Goal: Task Accomplishment & Management: Manage account settings

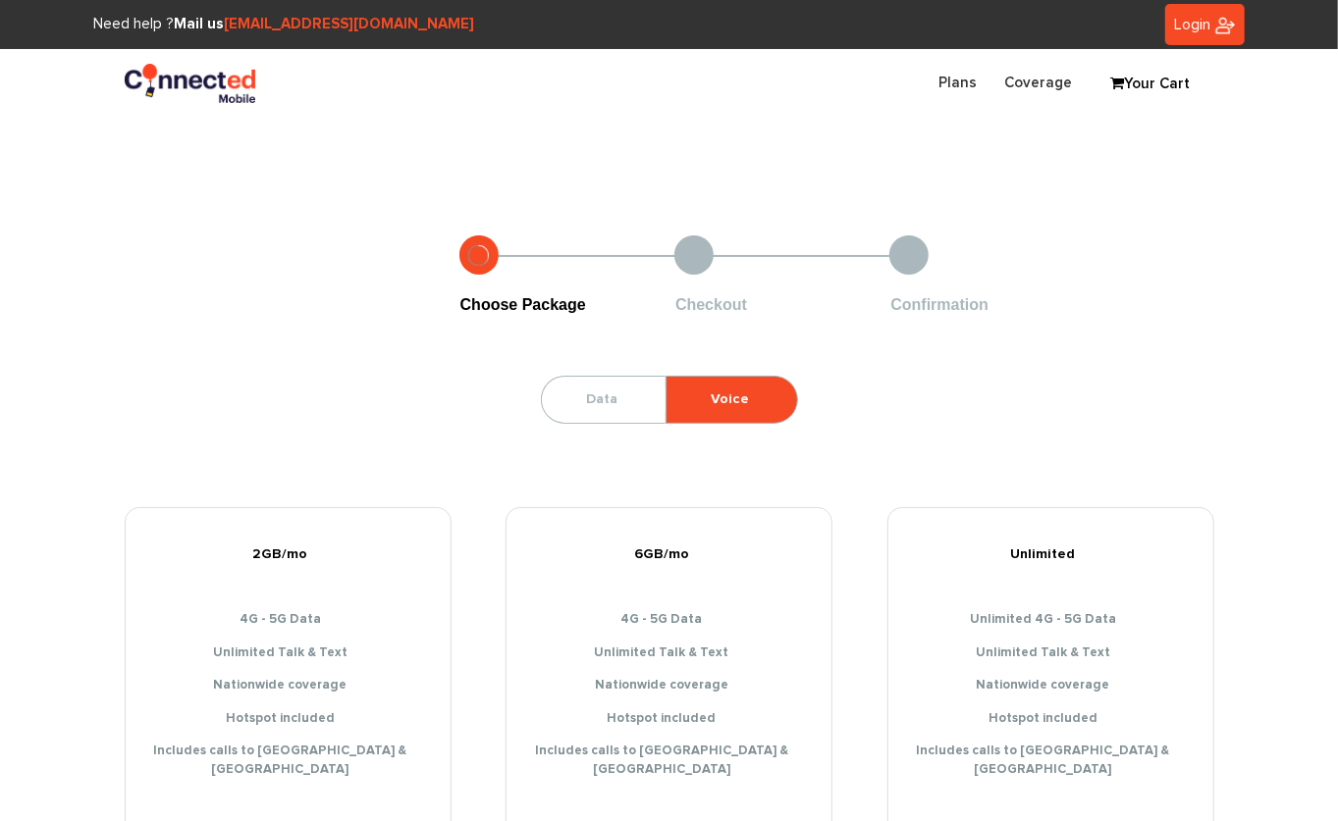
click at [1200, 39] on link "Login" at bounding box center [1204, 25] width 79 height 42
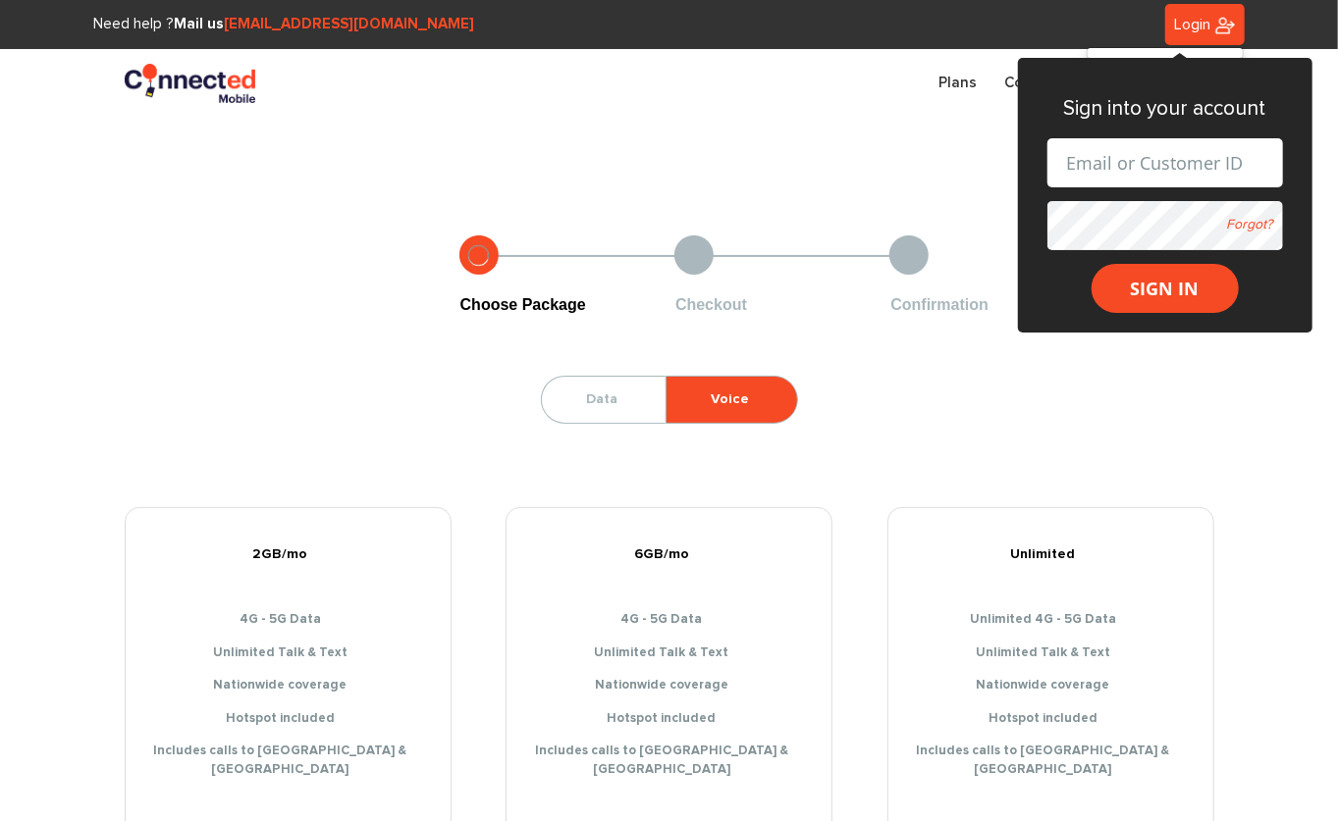
click at [1139, 154] on input "text" at bounding box center [1165, 162] width 236 height 49
type input "sanchezvad90@gmail.com"
click at [1128, 212] on form "sanchezvad90@gmail.com Forgot? SIGN IN" at bounding box center [1165, 225] width 236 height 175
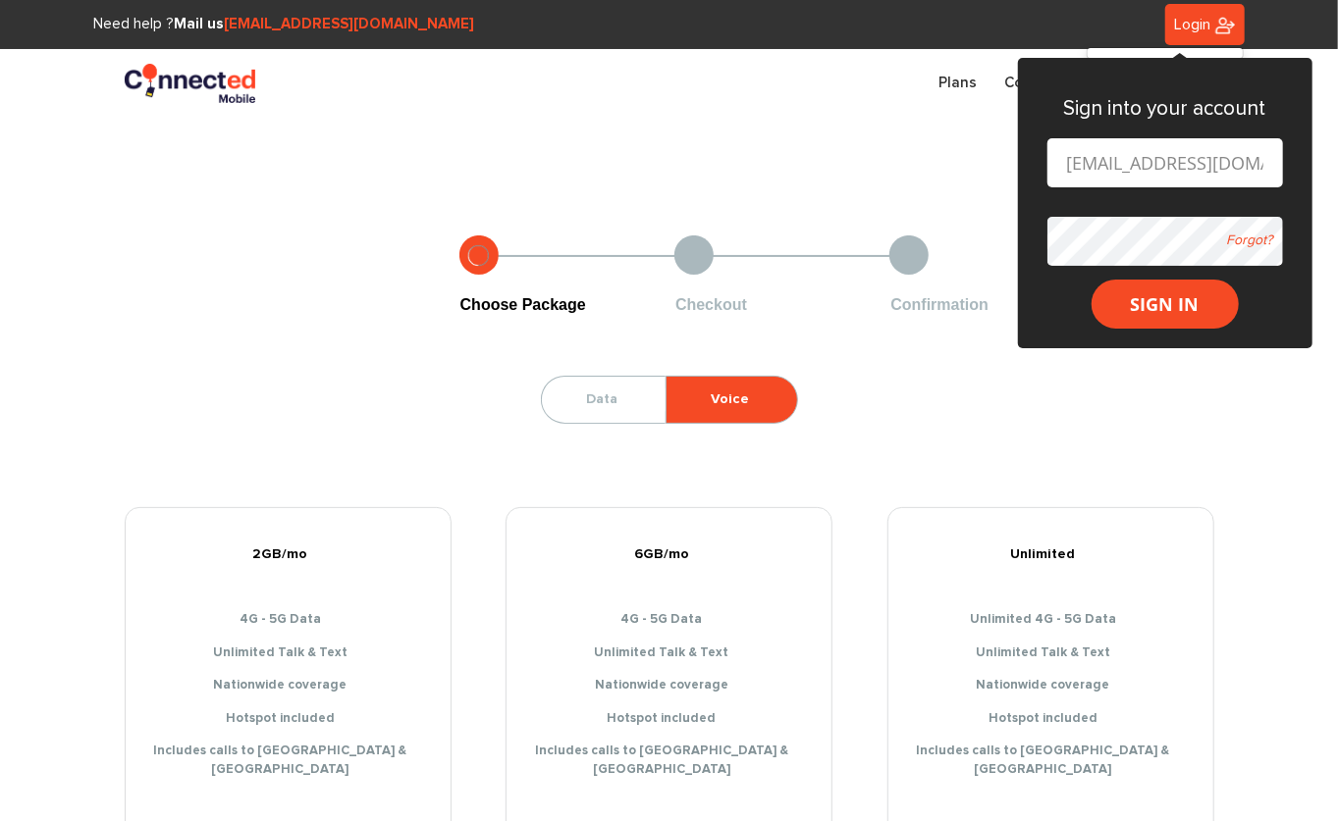
click at [1091, 280] on button "SIGN IN" at bounding box center [1164, 304] width 147 height 49
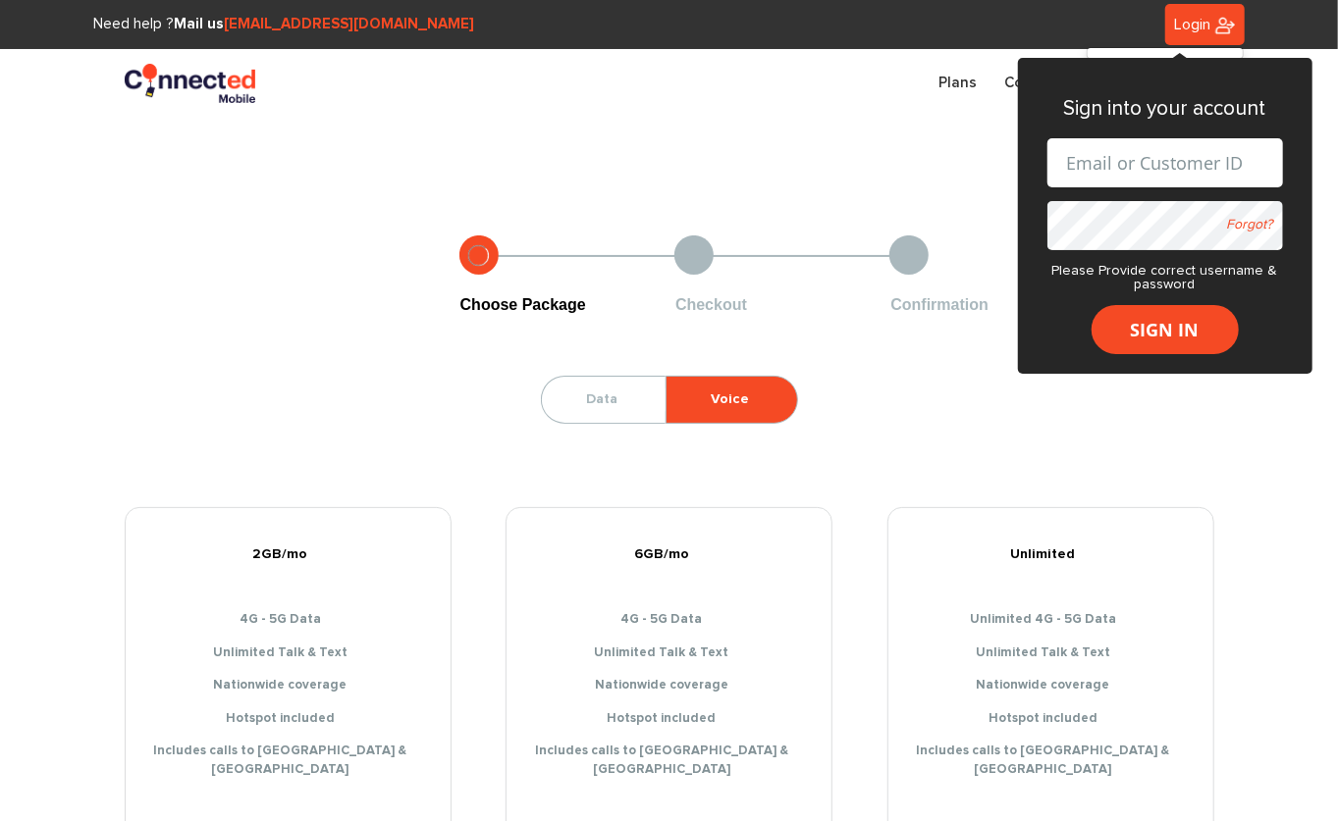
click at [1191, 147] on input "text" at bounding box center [1165, 162] width 236 height 49
type input "[PERSON_NAME][EMAIL_ADDRESS][DOMAIN_NAME]"
click at [1115, 206] on form "sanchez.vad.90@gmail.com Forgot? Please Provide correct username & password SIG…" at bounding box center [1165, 246] width 236 height 216
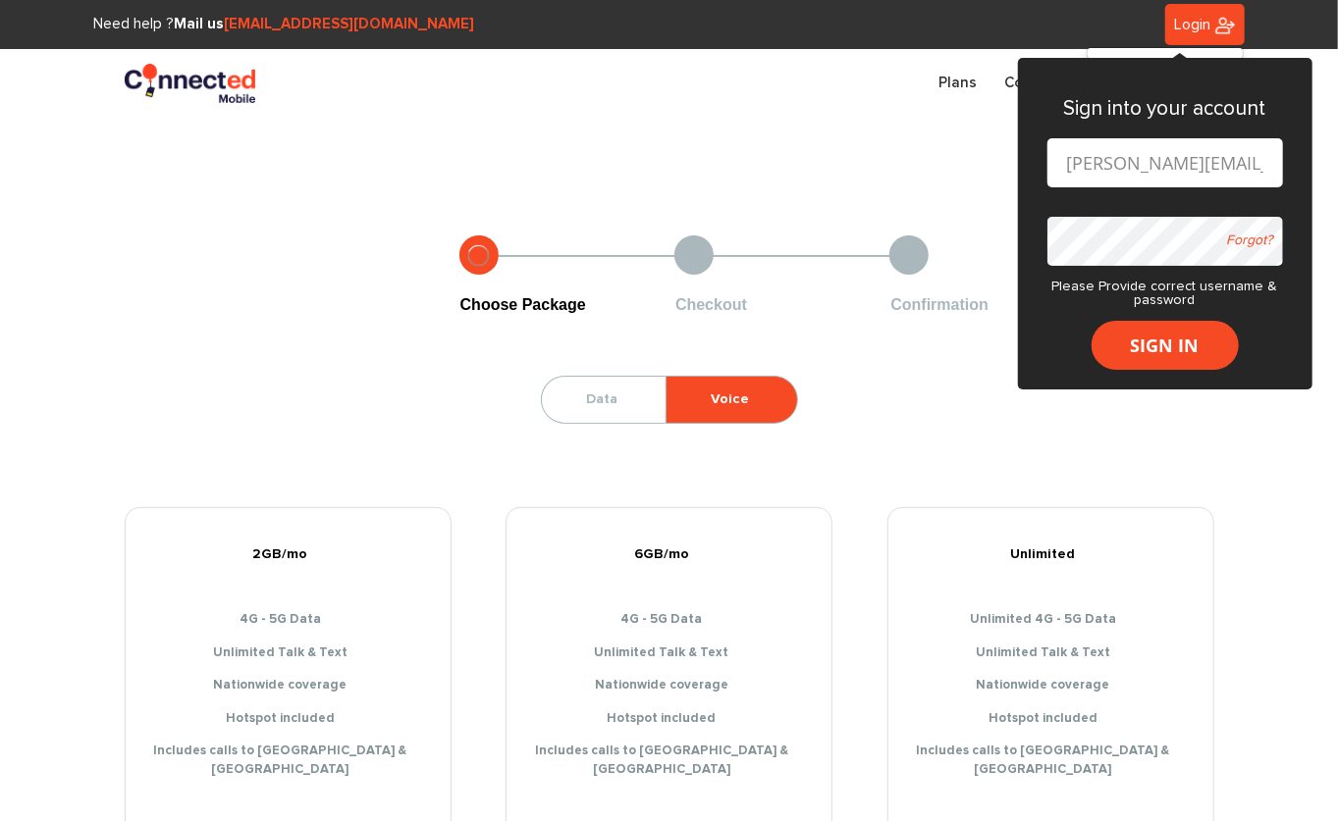
click at [1091, 321] on button "SIGN IN" at bounding box center [1164, 345] width 147 height 49
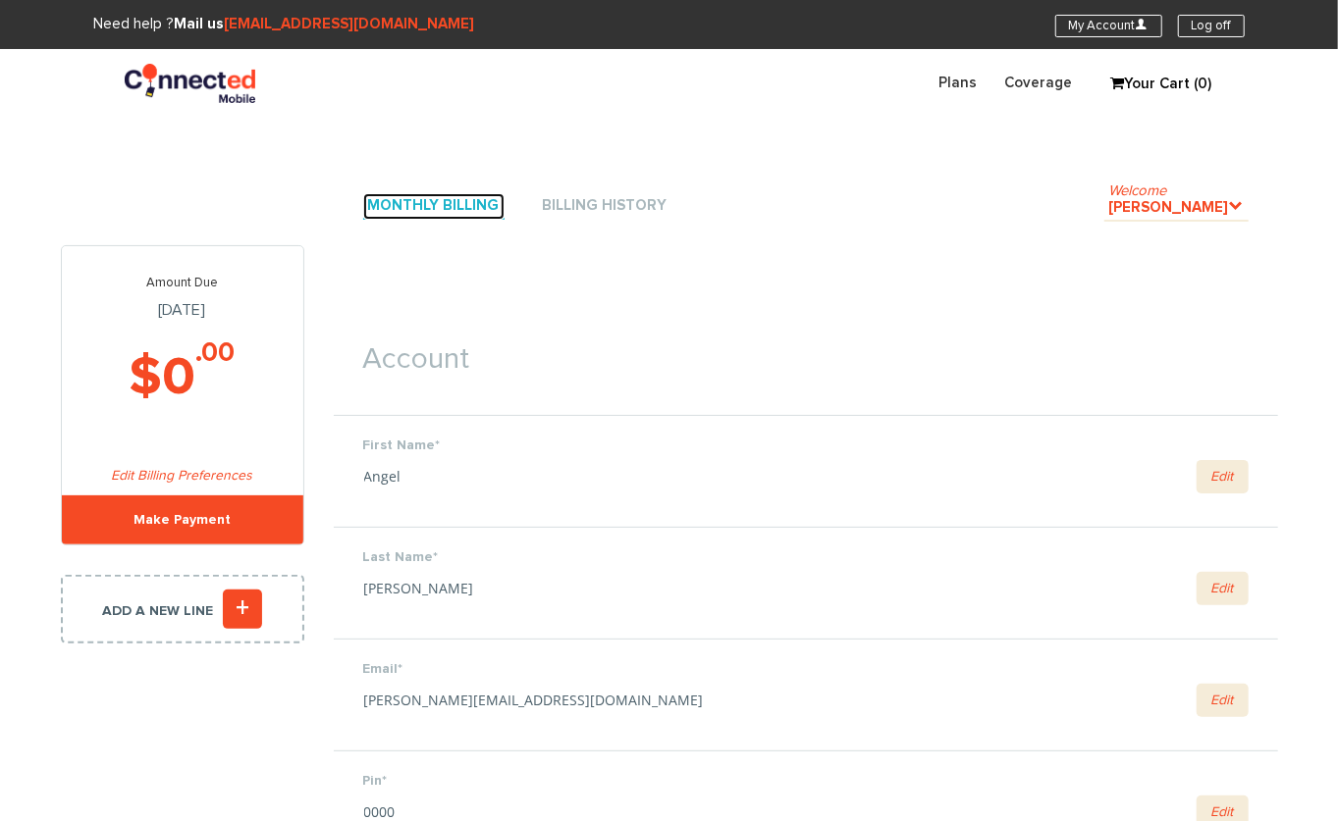
click at [403, 207] on link "Monthly Billing" at bounding box center [433, 206] width 141 height 26
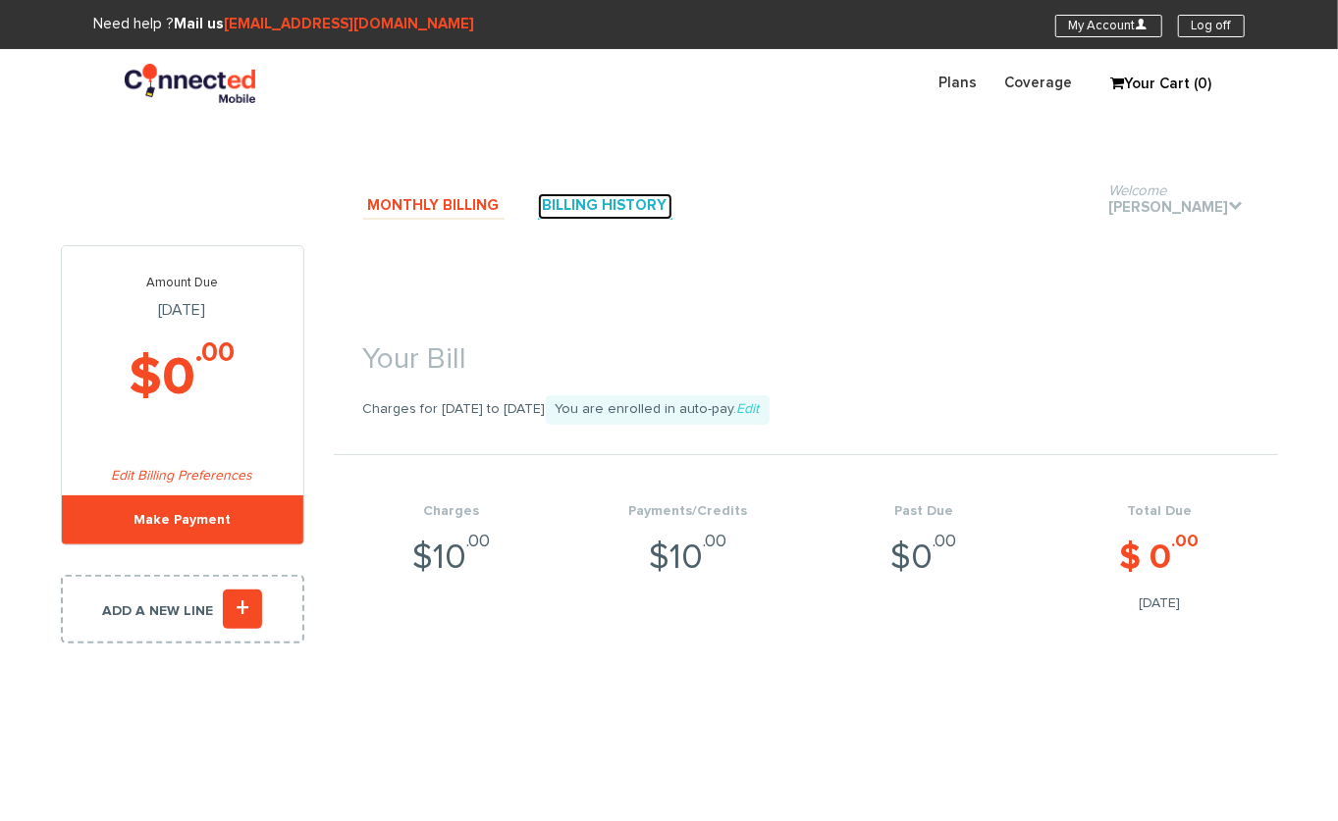
click at [620, 200] on link "Billing History" at bounding box center [605, 206] width 134 height 26
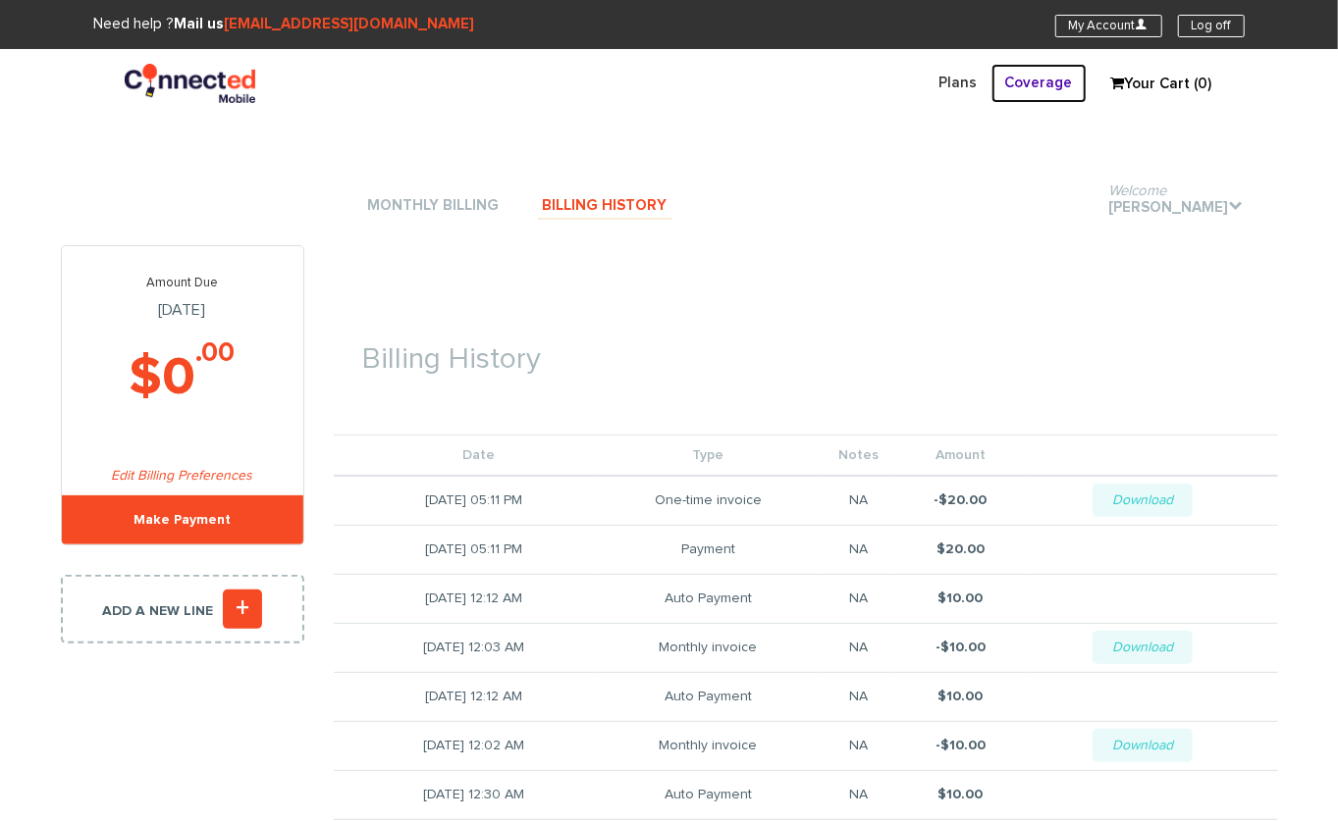
click at [1037, 80] on link "Coverage" at bounding box center [1038, 83] width 95 height 38
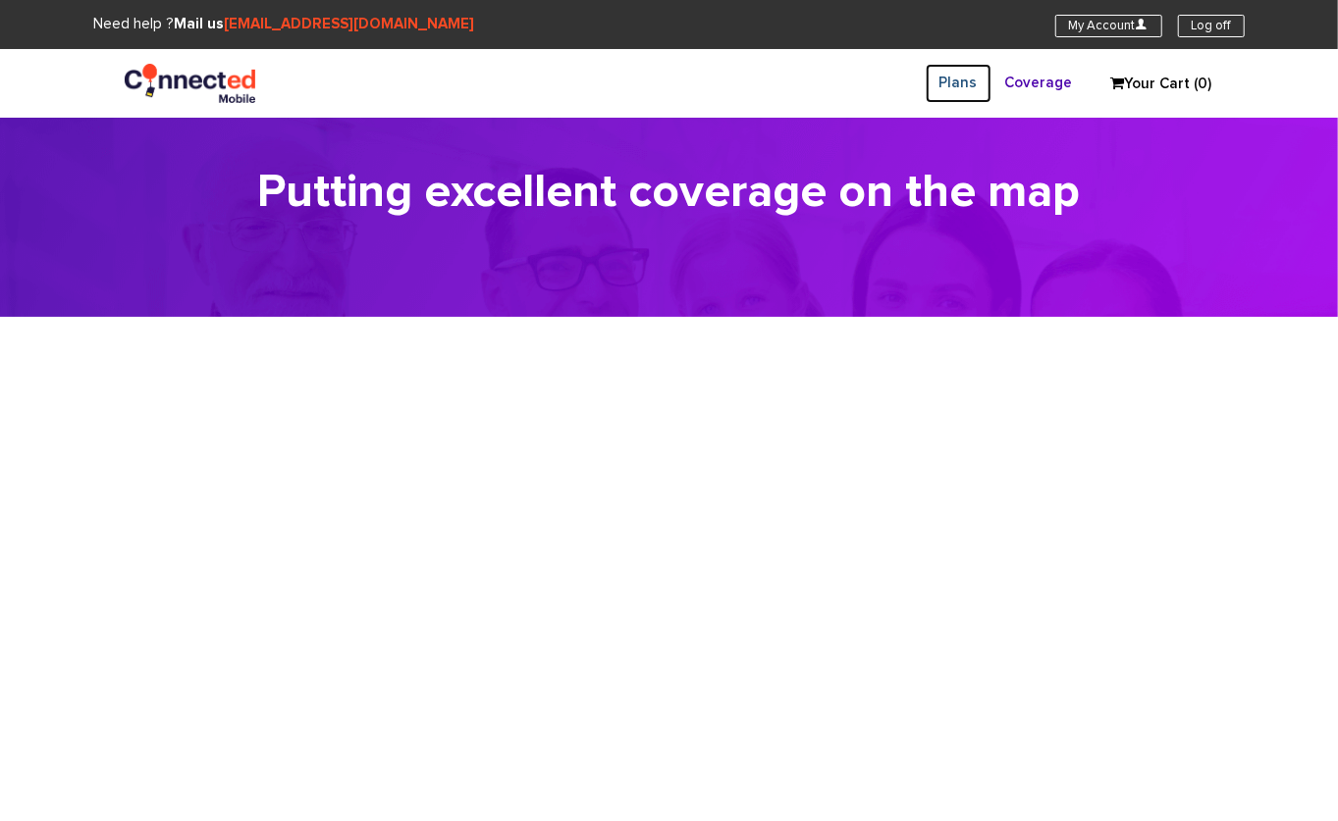
click at [958, 84] on link "Plans" at bounding box center [959, 83] width 66 height 38
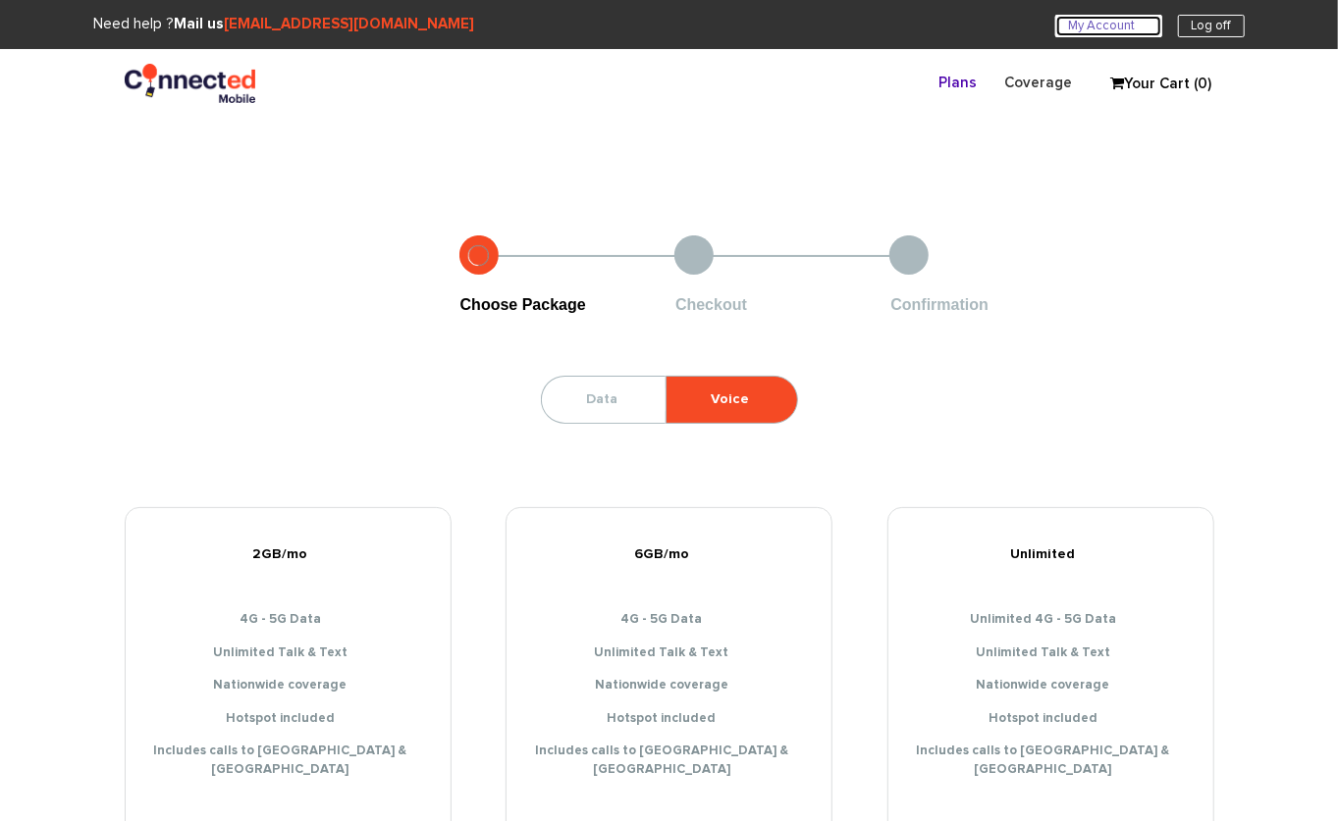
click at [1126, 26] on link "My Account U" at bounding box center [1108, 26] width 107 height 23
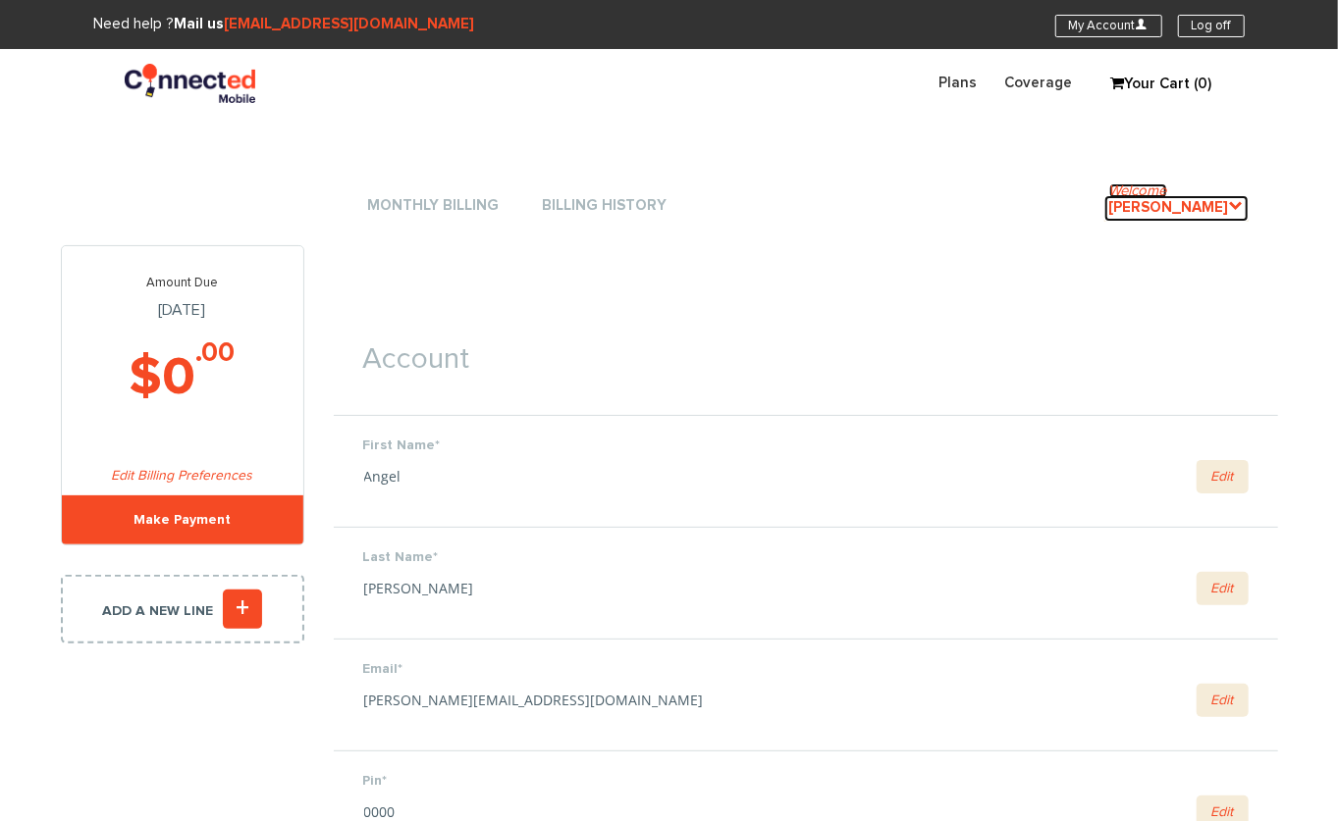
click at [1168, 202] on link "Welcome [PERSON_NAME] ." at bounding box center [1176, 208] width 144 height 26
click at [1235, 208] on icon "." at bounding box center [1236, 205] width 15 height 15
click at [1231, 202] on icon "." at bounding box center [1236, 205] width 15 height 15
click at [1108, 18] on link "My Account U" at bounding box center [1108, 26] width 107 height 23
click at [965, 89] on link "Plans" at bounding box center [959, 83] width 66 height 38
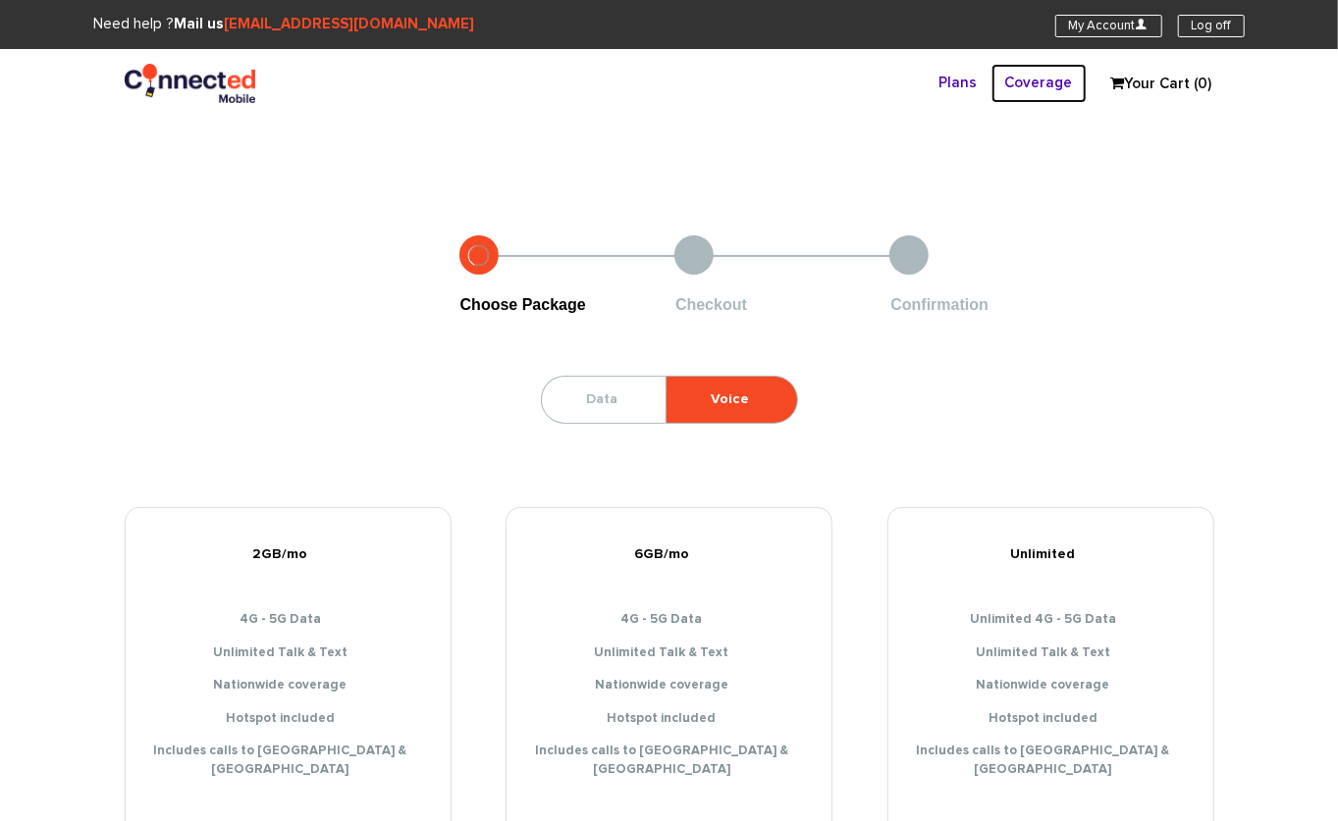
click at [1021, 80] on link "Coverage" at bounding box center [1038, 83] width 95 height 38
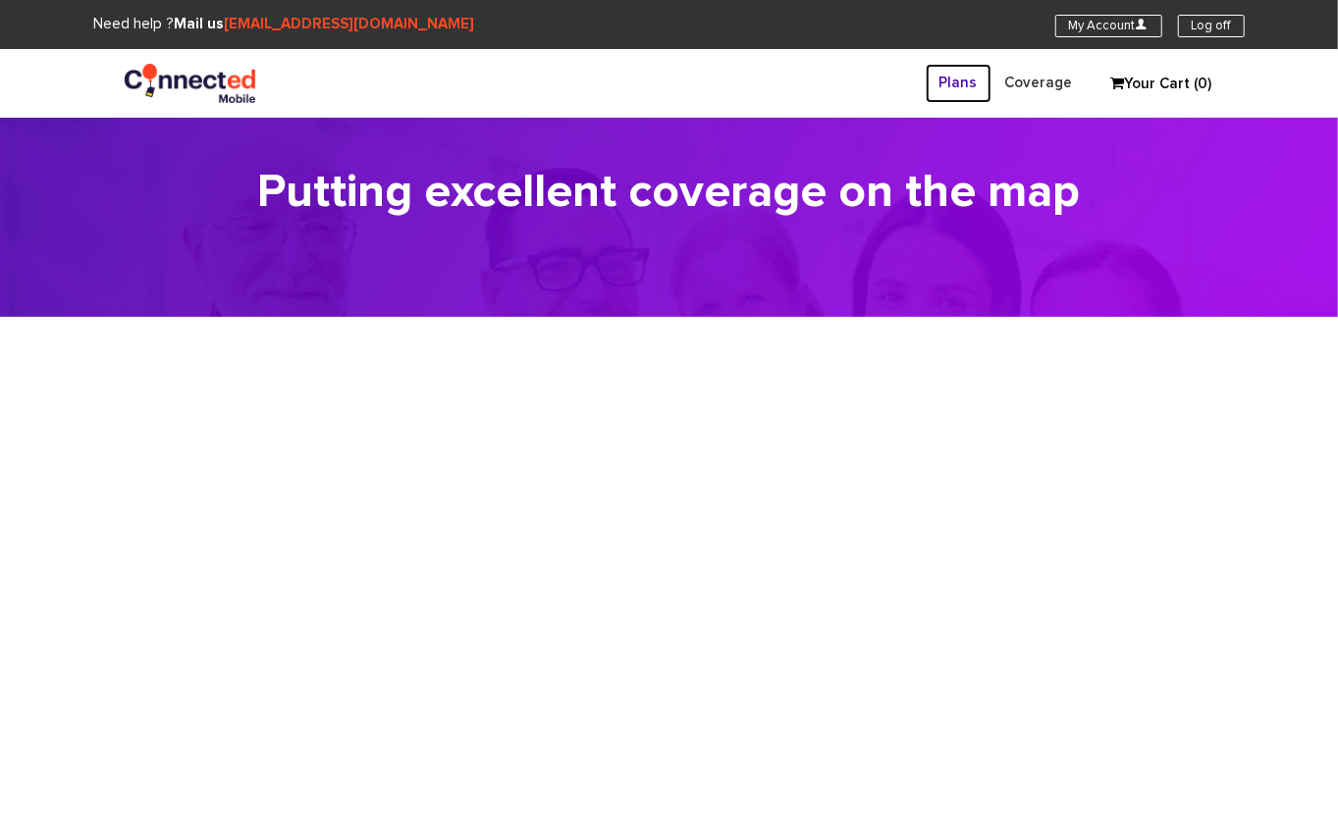
click at [951, 79] on link "Plans" at bounding box center [959, 83] width 66 height 38
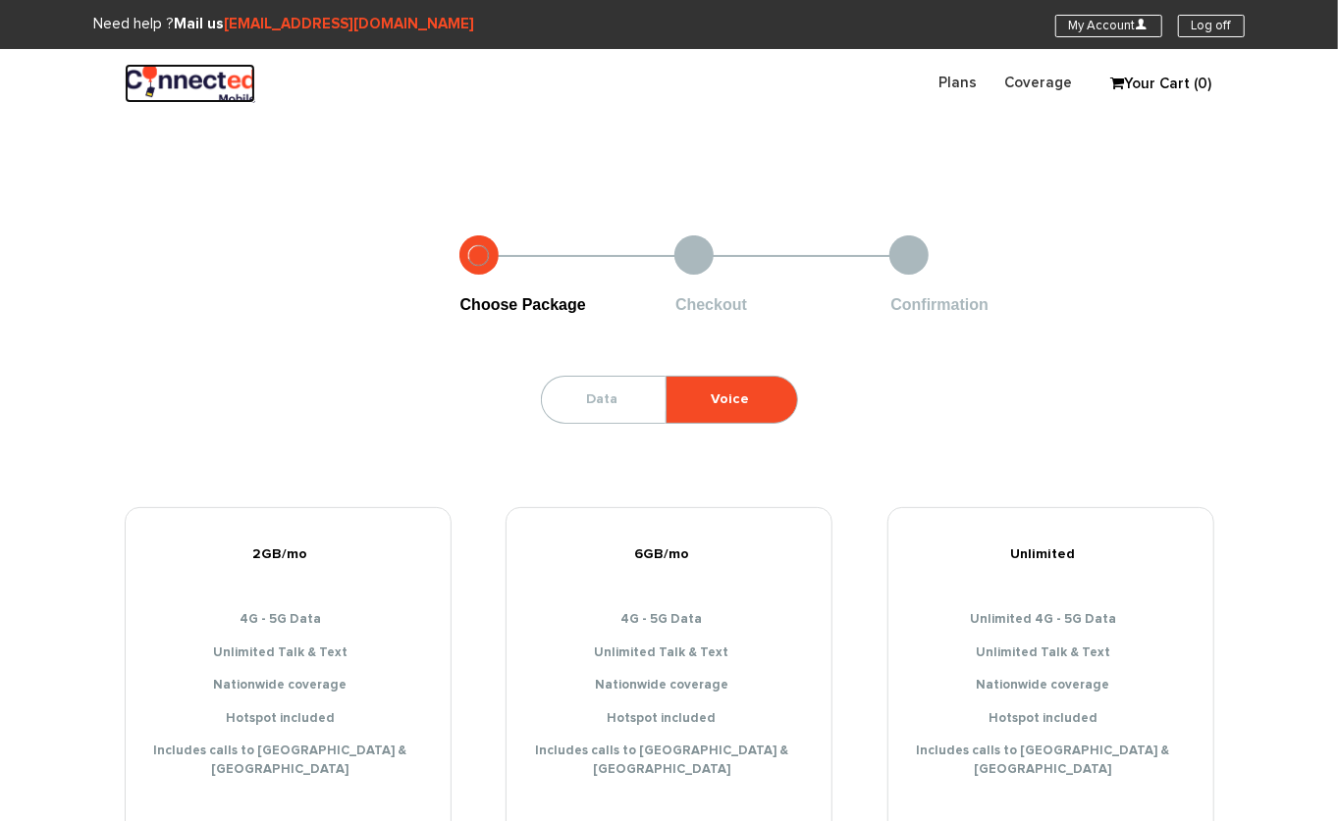
click at [197, 82] on img at bounding box center [191, 83] width 132 height 39
click at [1099, 22] on link "My Account U" at bounding box center [1108, 26] width 107 height 23
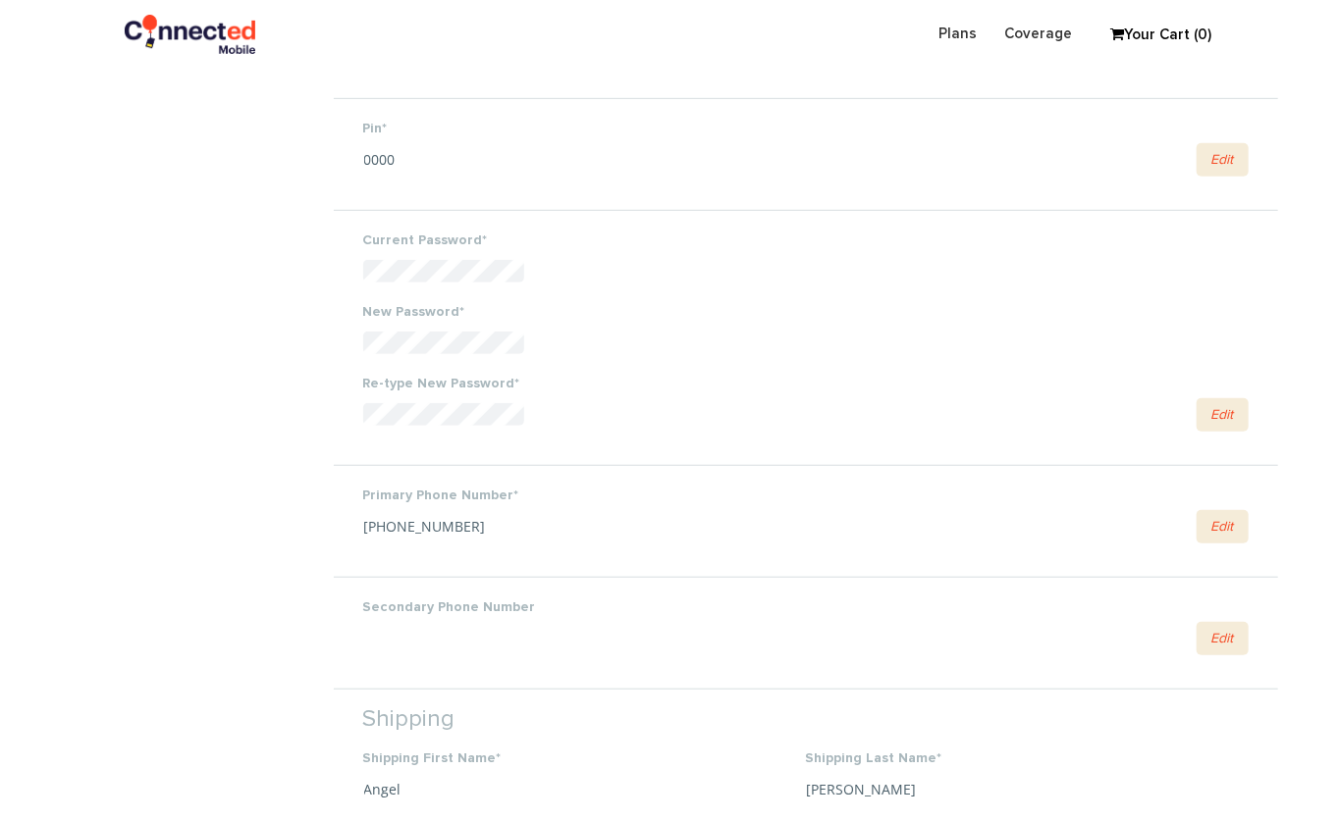
scroll to position [611, 0]
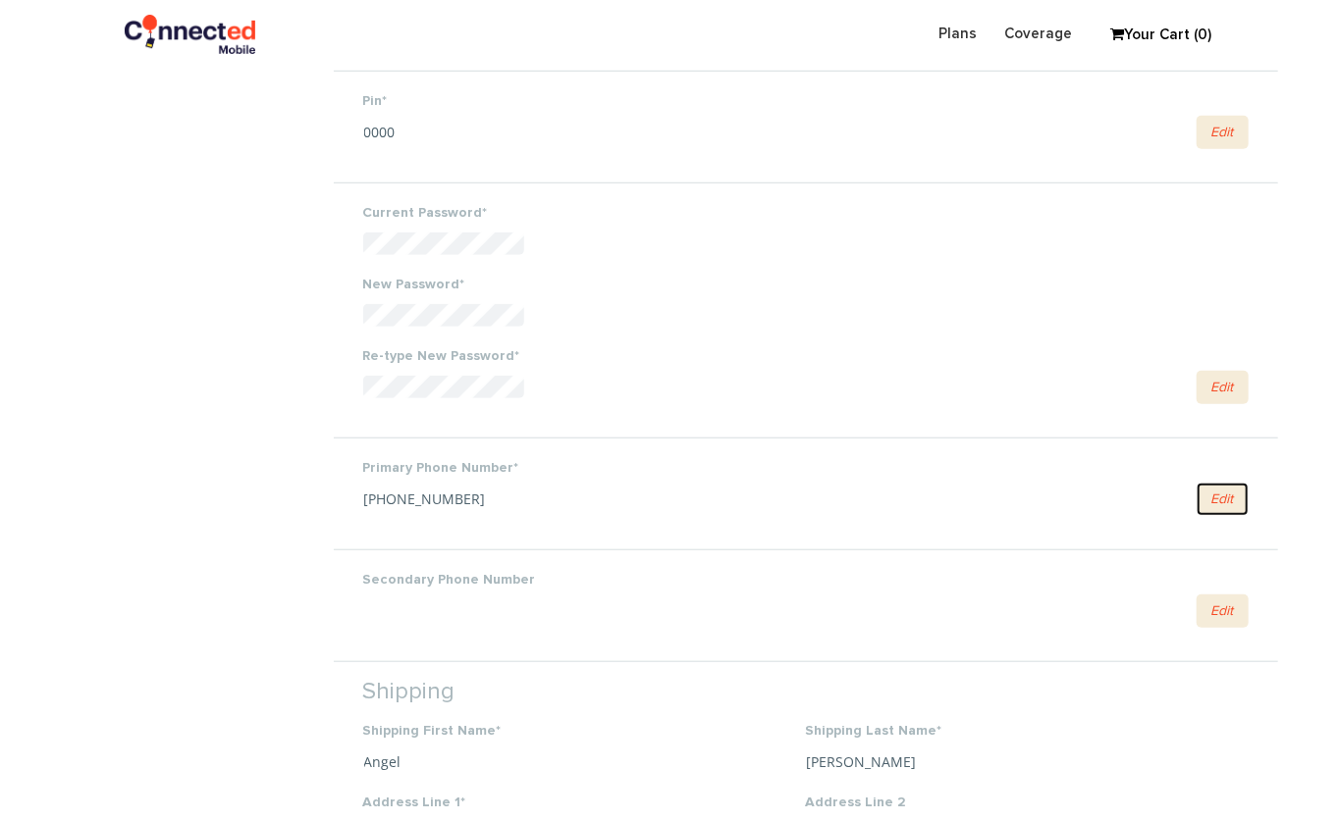
click at [1200, 500] on link "Edit" at bounding box center [1222, 499] width 52 height 33
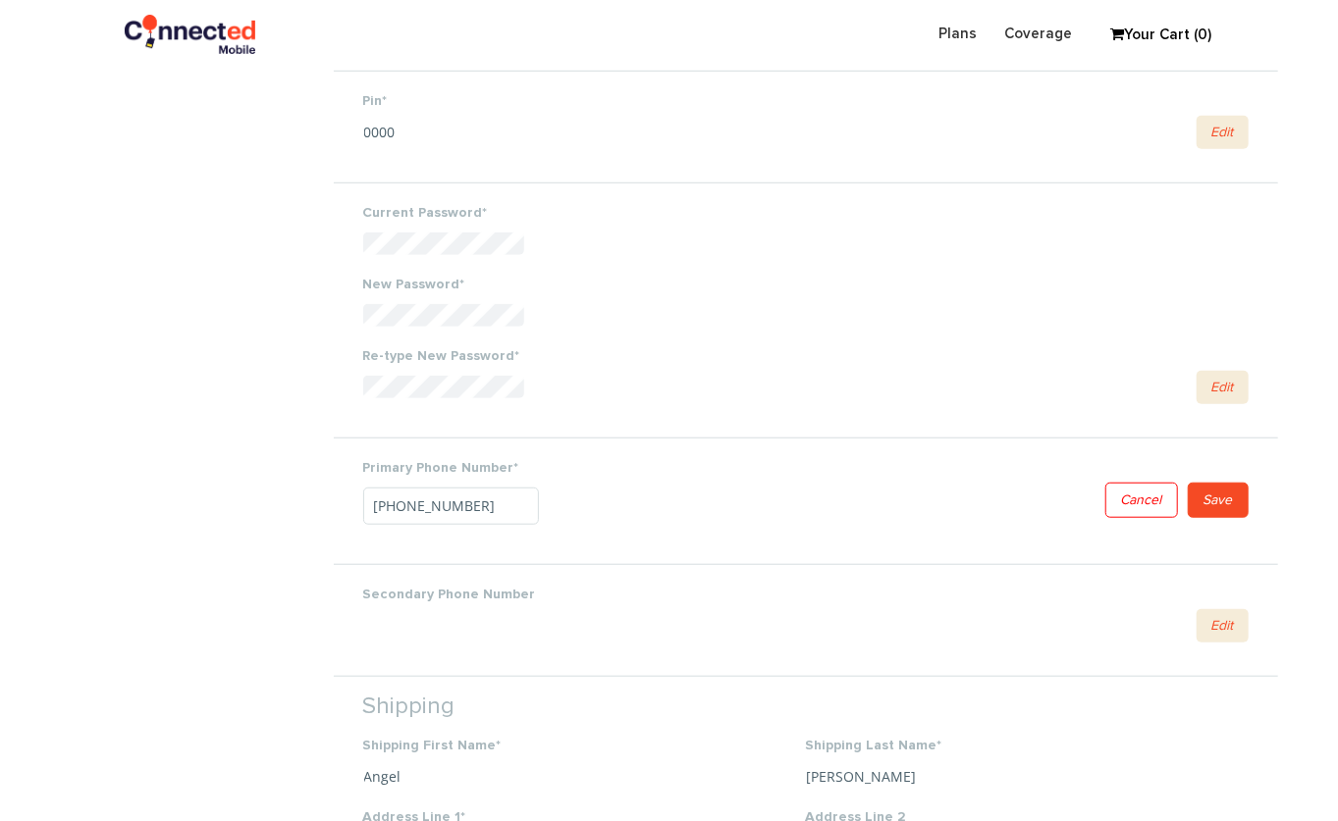
click at [1132, 504] on link "Cancel" at bounding box center [1141, 500] width 73 height 35
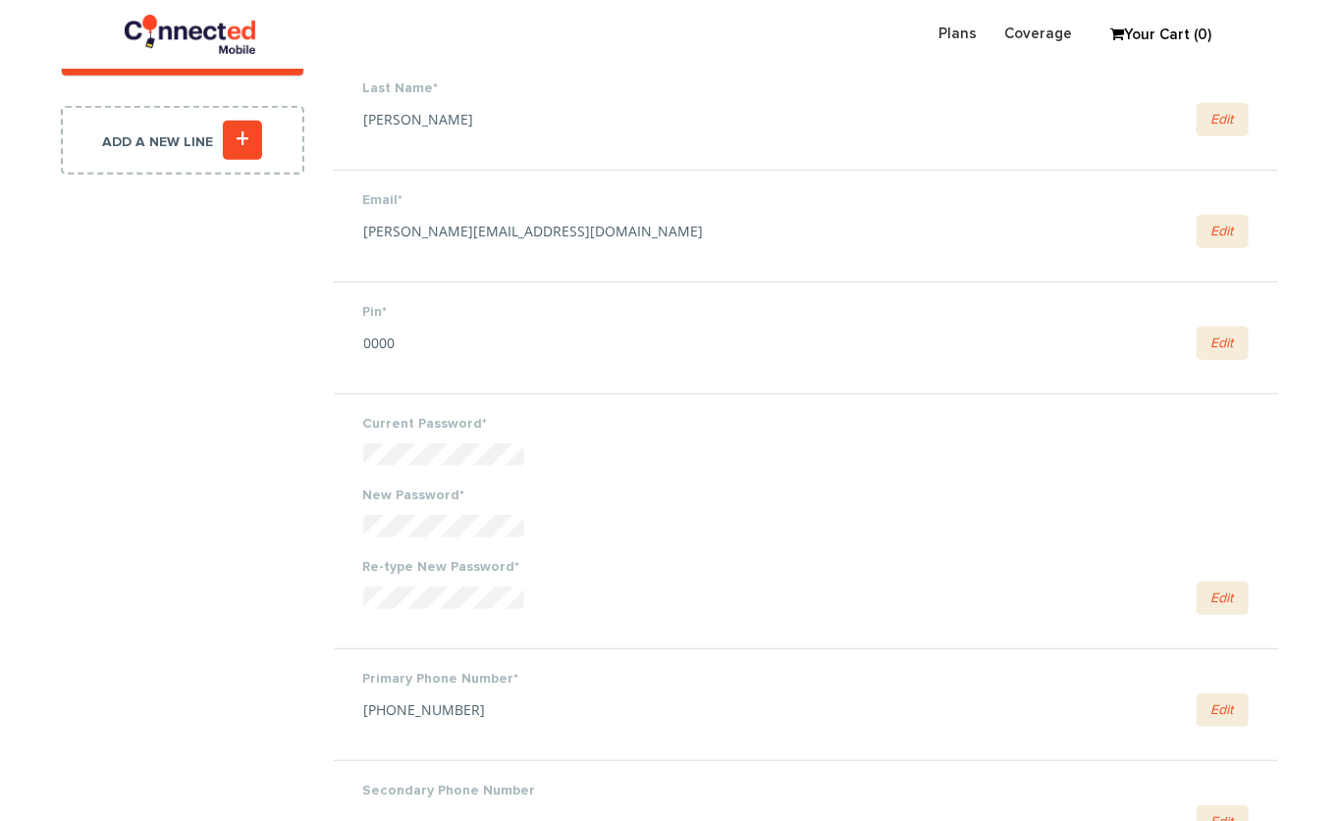
scroll to position [0, 0]
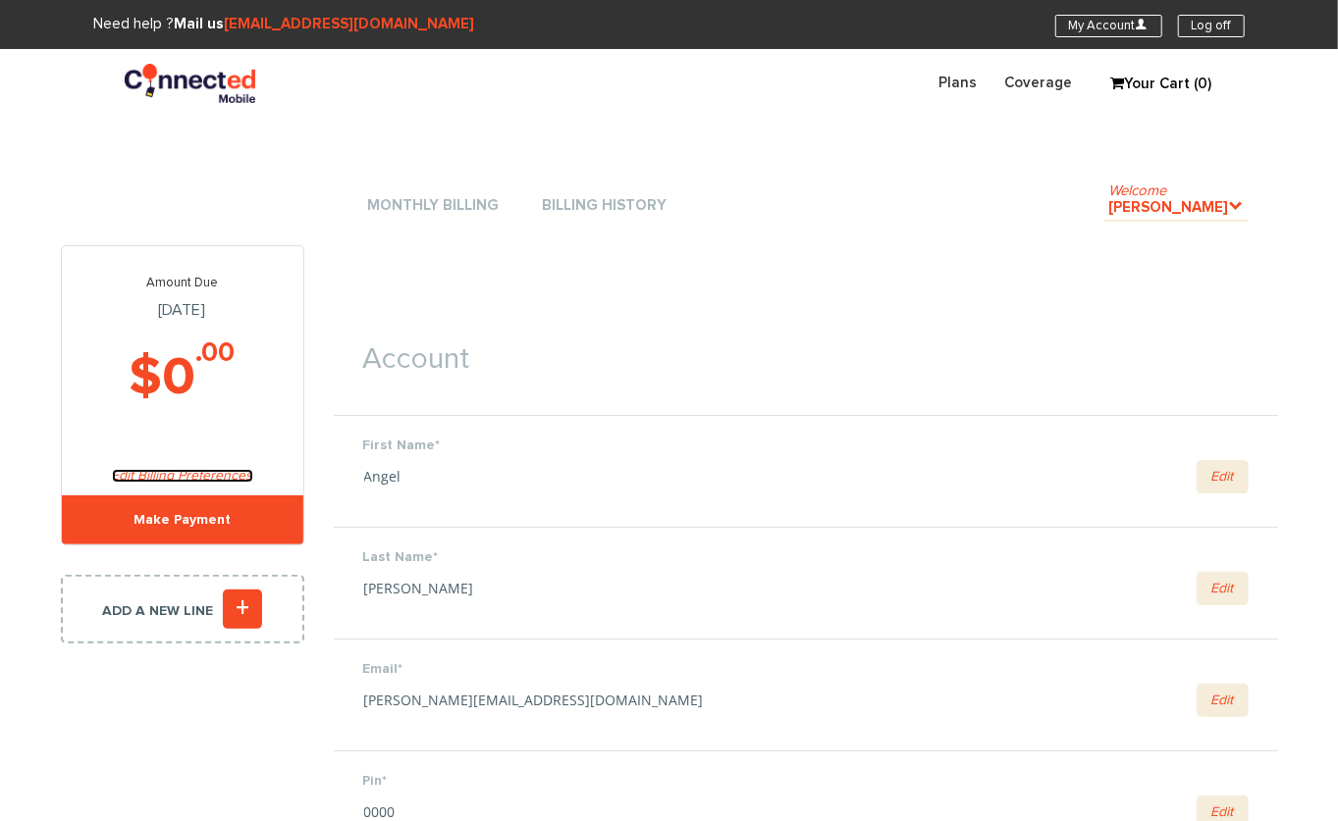
click at [212, 476] on link "Edit Billing Preferences" at bounding box center [182, 476] width 141 height 14
click at [443, 204] on link "Monthly Billing" at bounding box center [433, 206] width 141 height 26
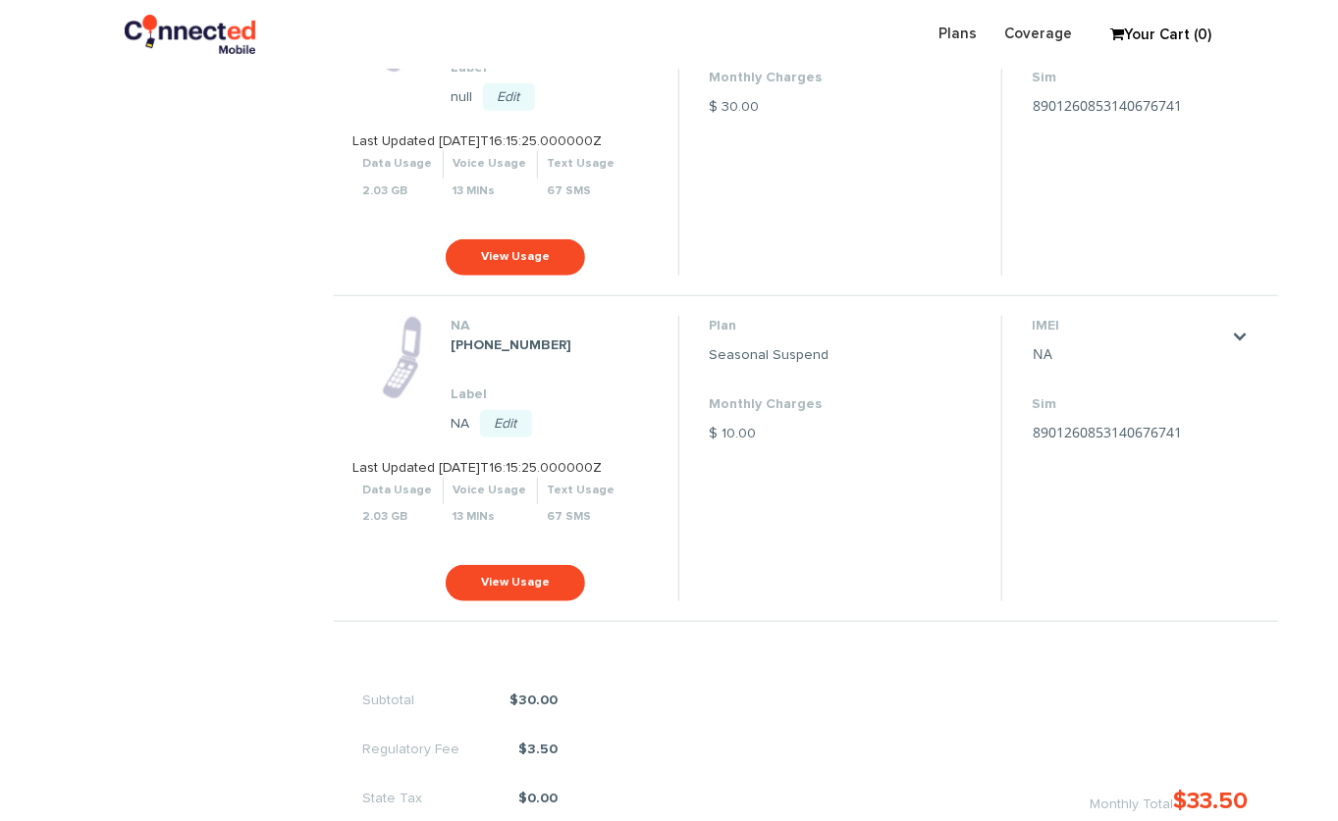
scroll to position [940, 0]
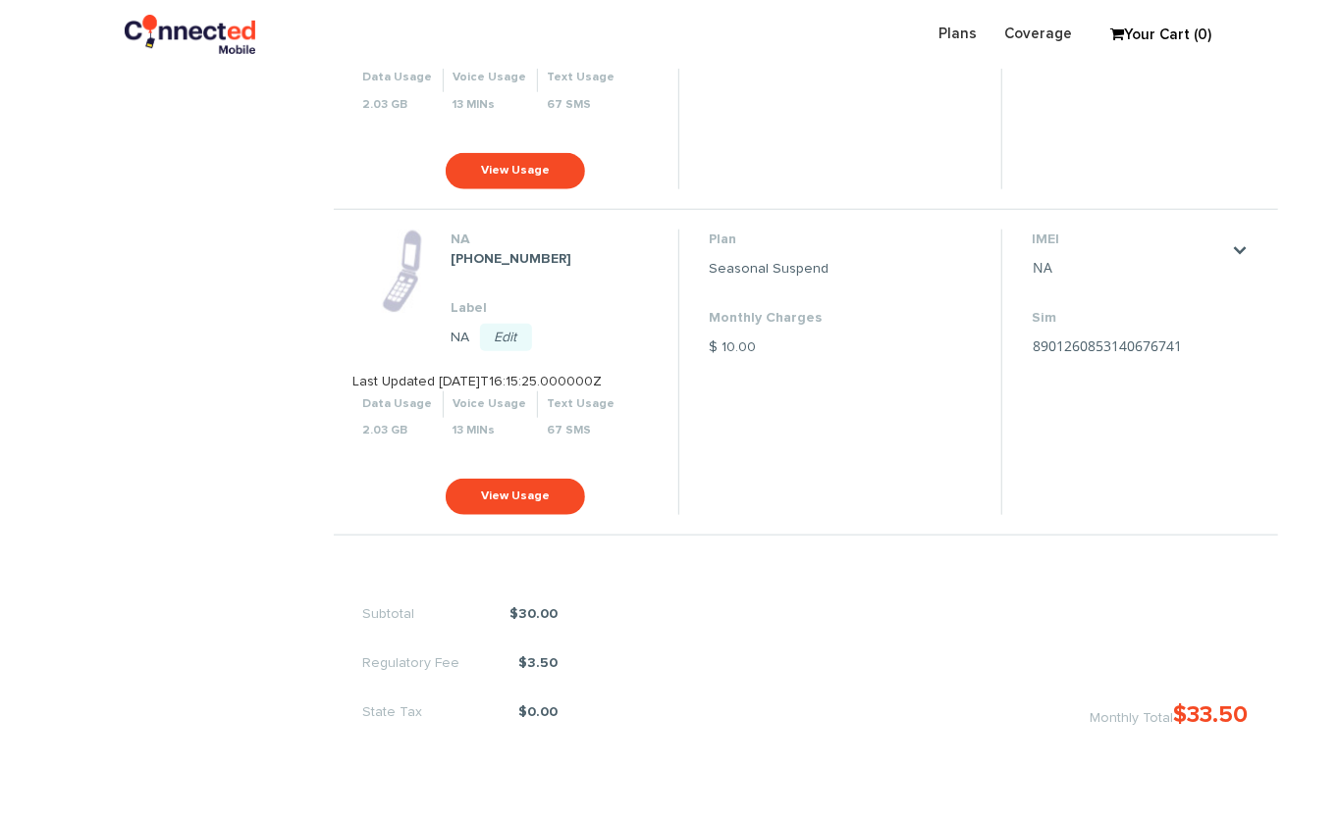
click at [796, 137] on li "Plan 6GB/mo Monthly Charges $ 30.00" at bounding box center [840, 46] width 324 height 286
click at [1287, 26] on header "Plans Coverage My Account U Log off Your Cart (0) Selected Items Subtotal: $ 0 …" at bounding box center [669, 34] width 1338 height 69
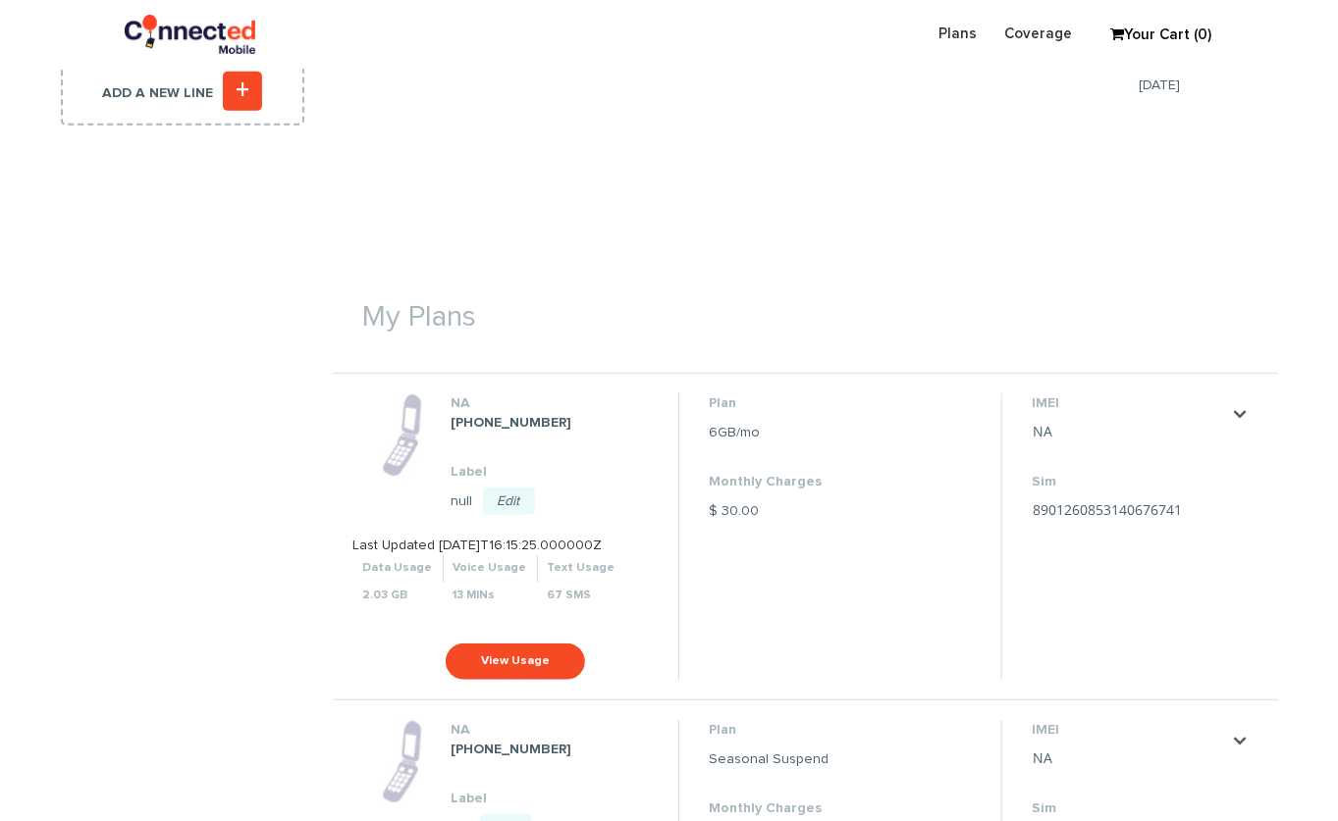
scroll to position [434, 0]
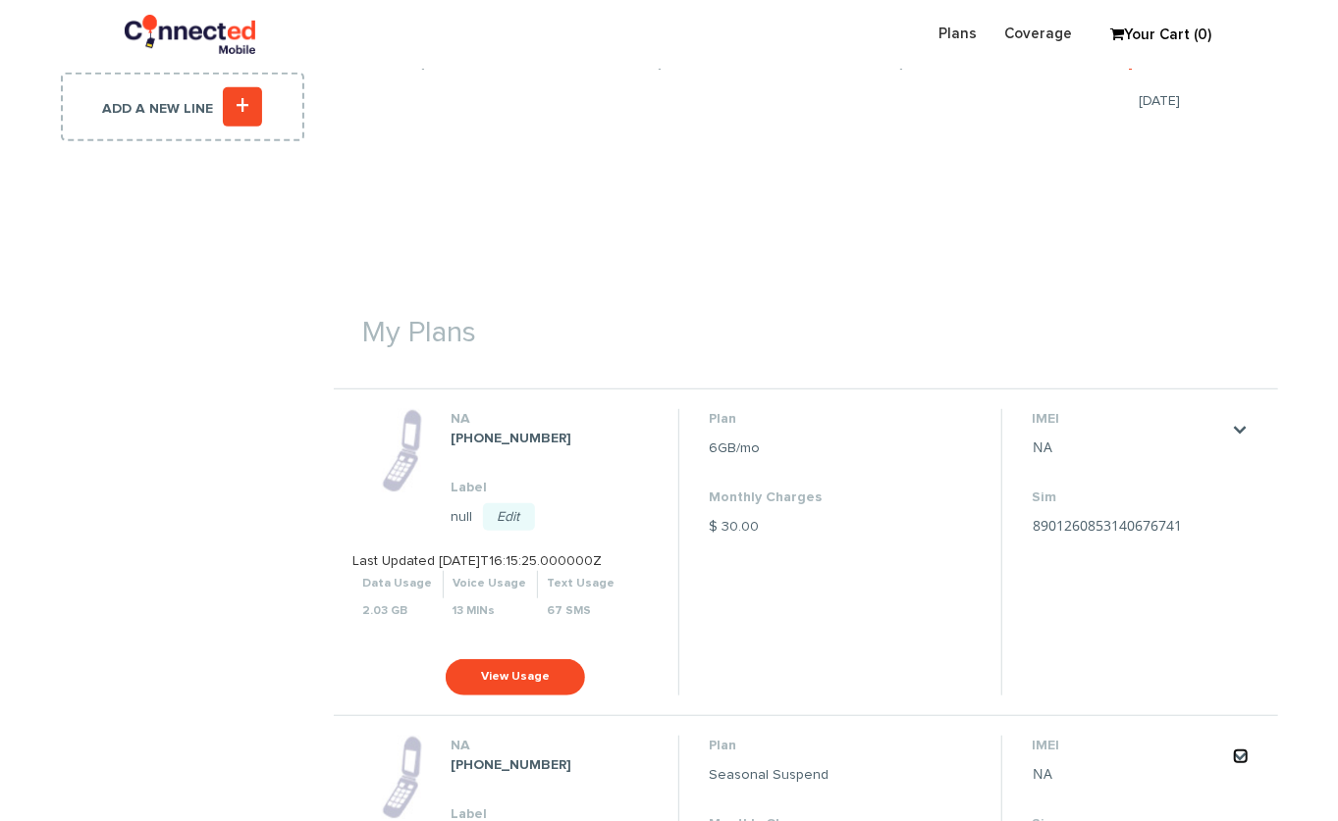
click at [1233, 752] on link "." at bounding box center [1241, 757] width 16 height 16
click at [1138, 673] on li "IMEI NA Save Cancel Sim 8901260853140676741 Save Cancel" at bounding box center [1129, 552] width 256 height 286
click at [1240, 429] on link "." at bounding box center [1241, 430] width 16 height 16
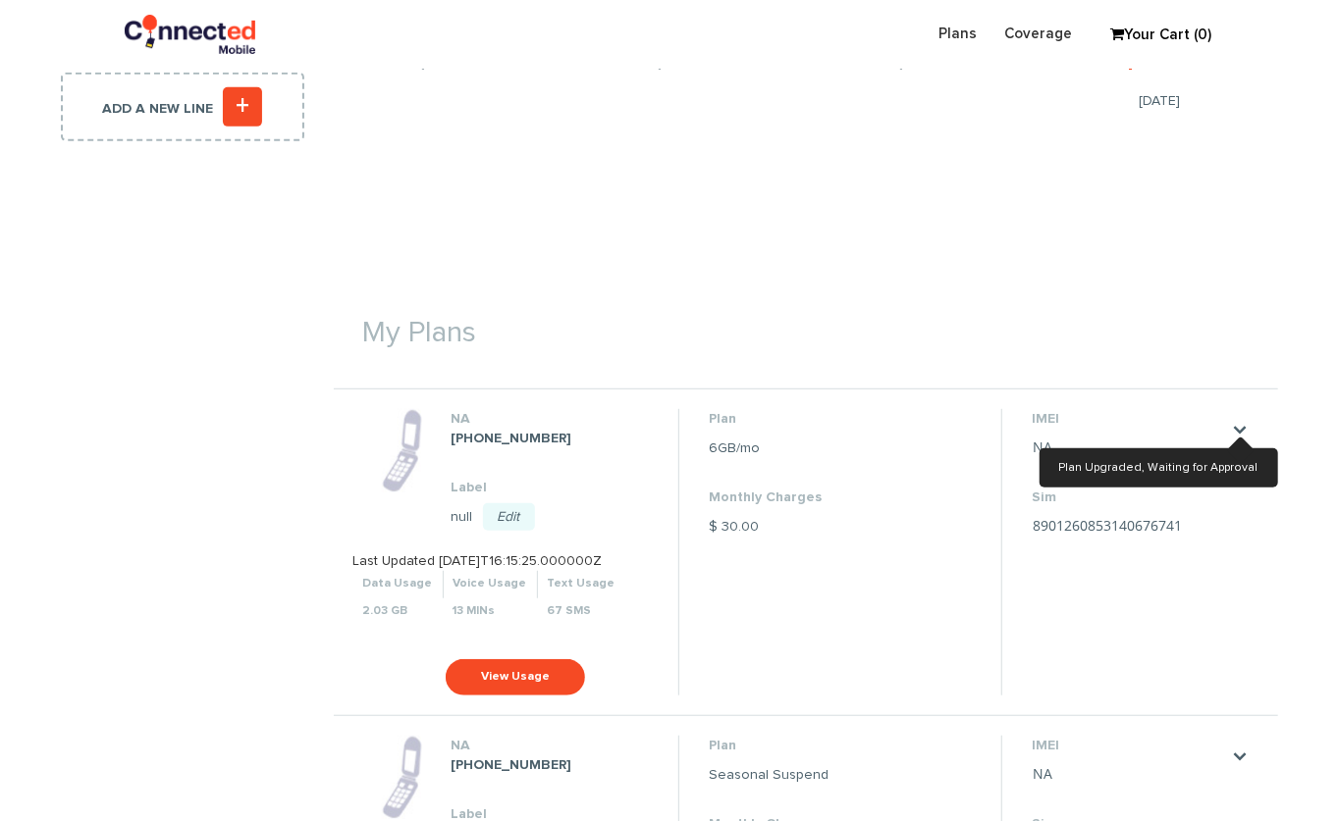
click at [1043, 347] on h1 "My Plans" at bounding box center [806, 324] width 944 height 72
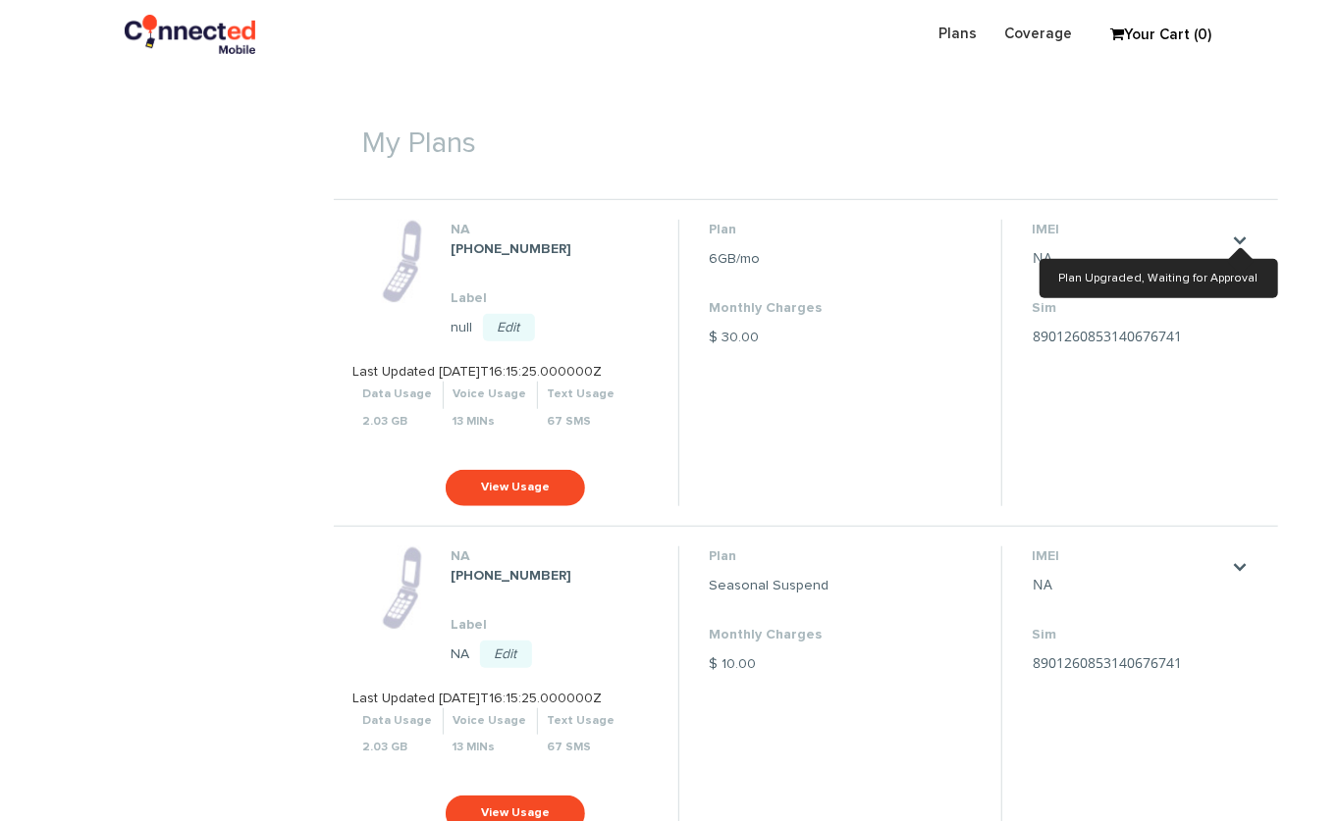
scroll to position [703, 0]
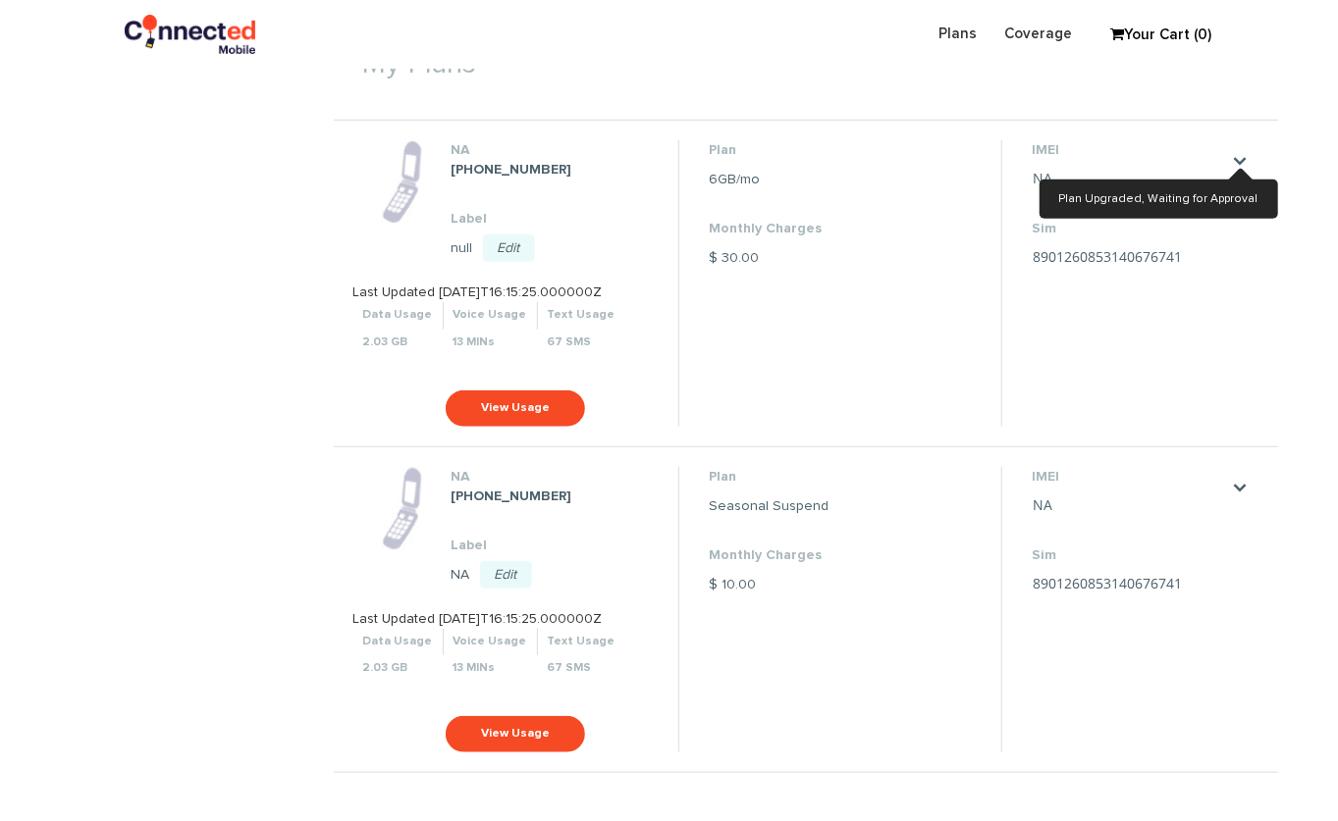
click at [204, 369] on section "Monthly Billing Billing History Welcome [PERSON_NAME] . Amount Due [DATE] $0 .0…" at bounding box center [669, 226] width 1338 height 1761
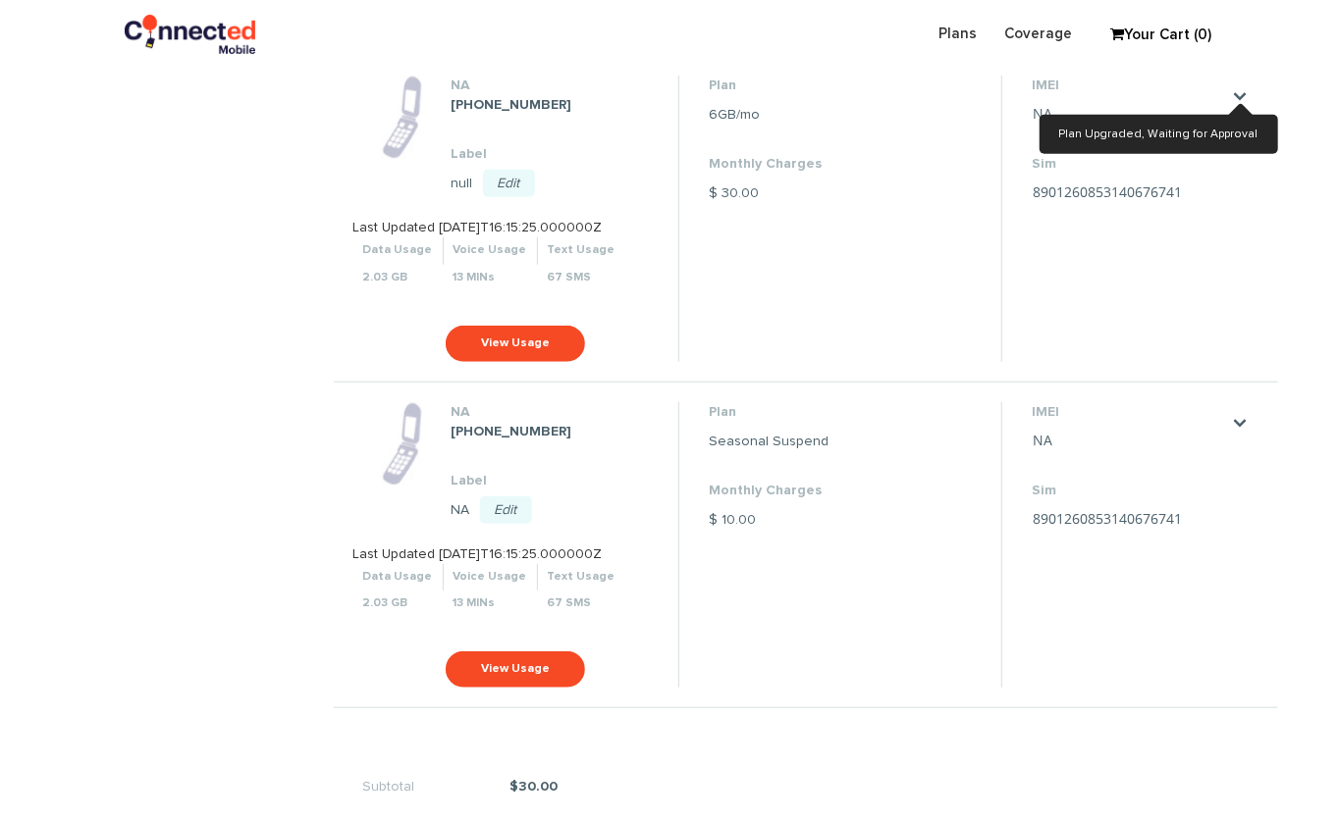
scroll to position [507, 0]
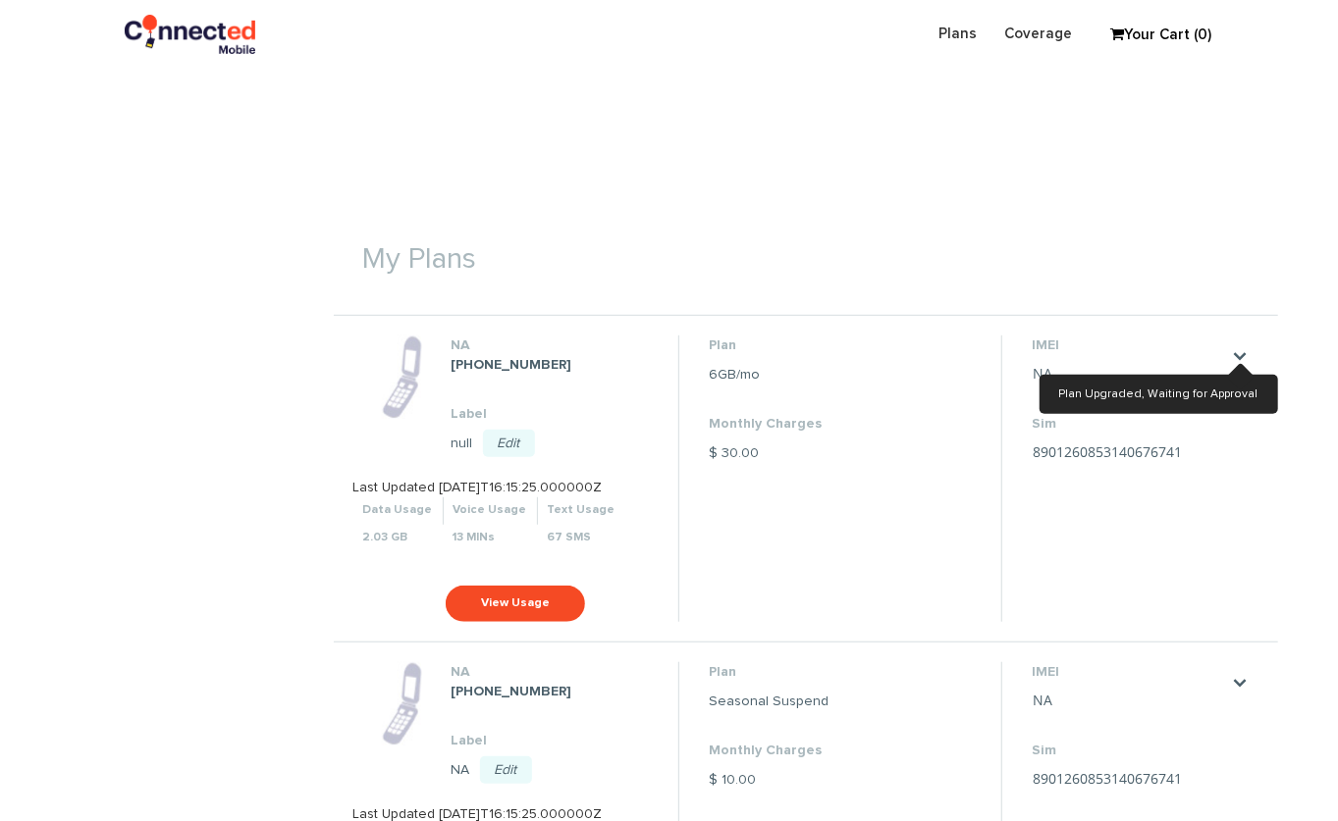
click at [320, 403] on section "Monthly Billing Billing History Welcome [PERSON_NAME] . Amount Due [DATE] $0 .0…" at bounding box center [669, 422] width 1338 height 1761
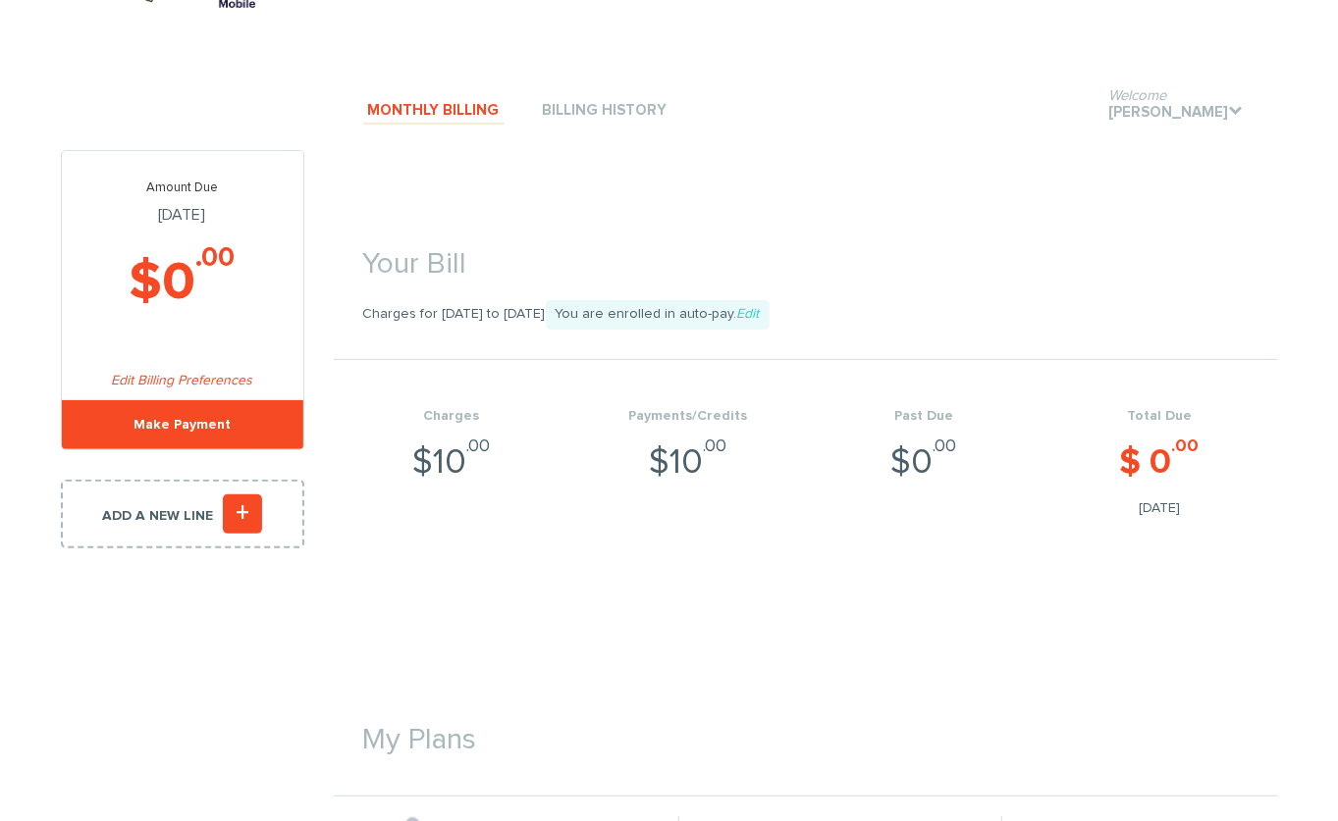
scroll to position [0, 0]
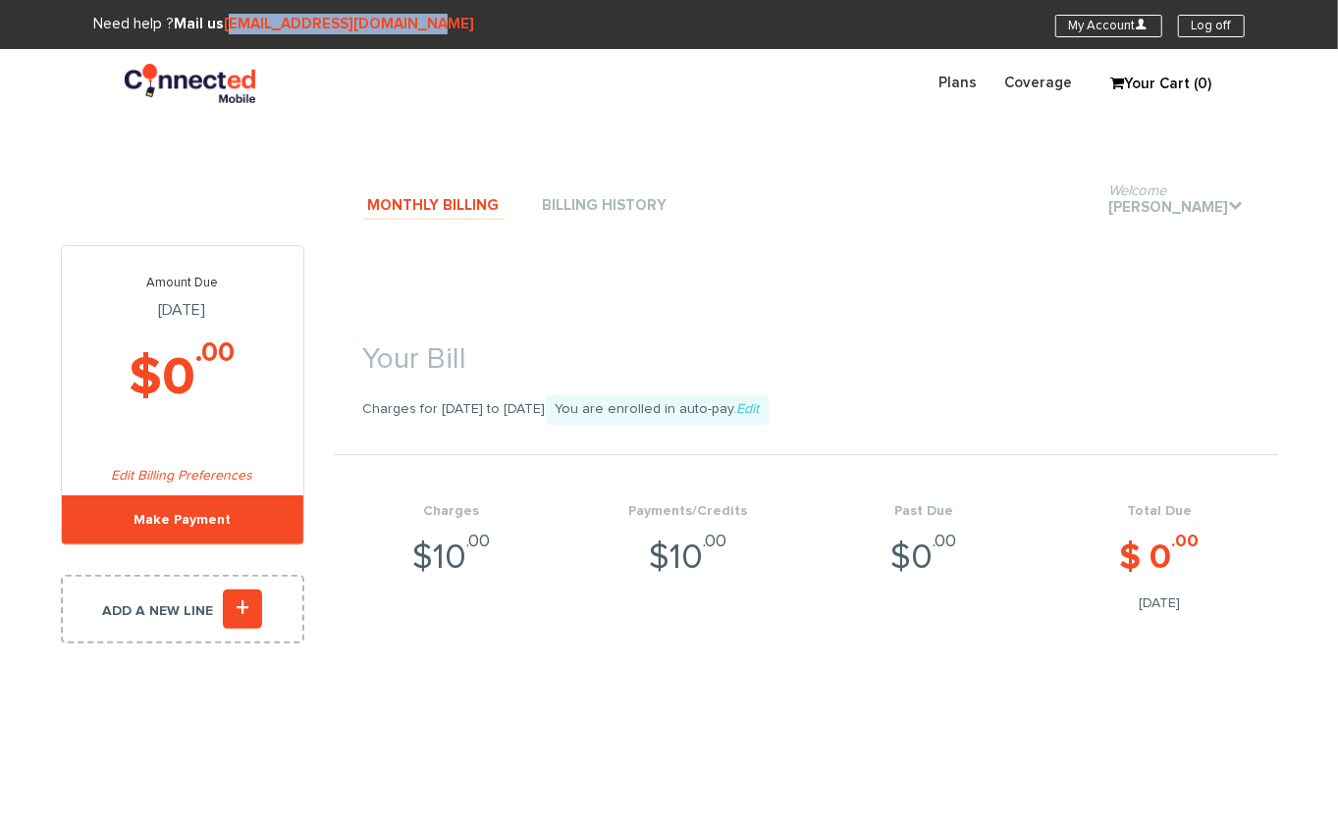
drag, startPoint x: 464, startPoint y: 23, endPoint x: 227, endPoint y: 21, distance: 237.5
click at [227, 21] on div "Need help ? Mail us [EMAIL_ADDRESS][DOMAIN_NAME]" at bounding box center [334, 24] width 669 height 21
copy link "[EMAIL_ADDRESS][DOMAIN_NAME]"
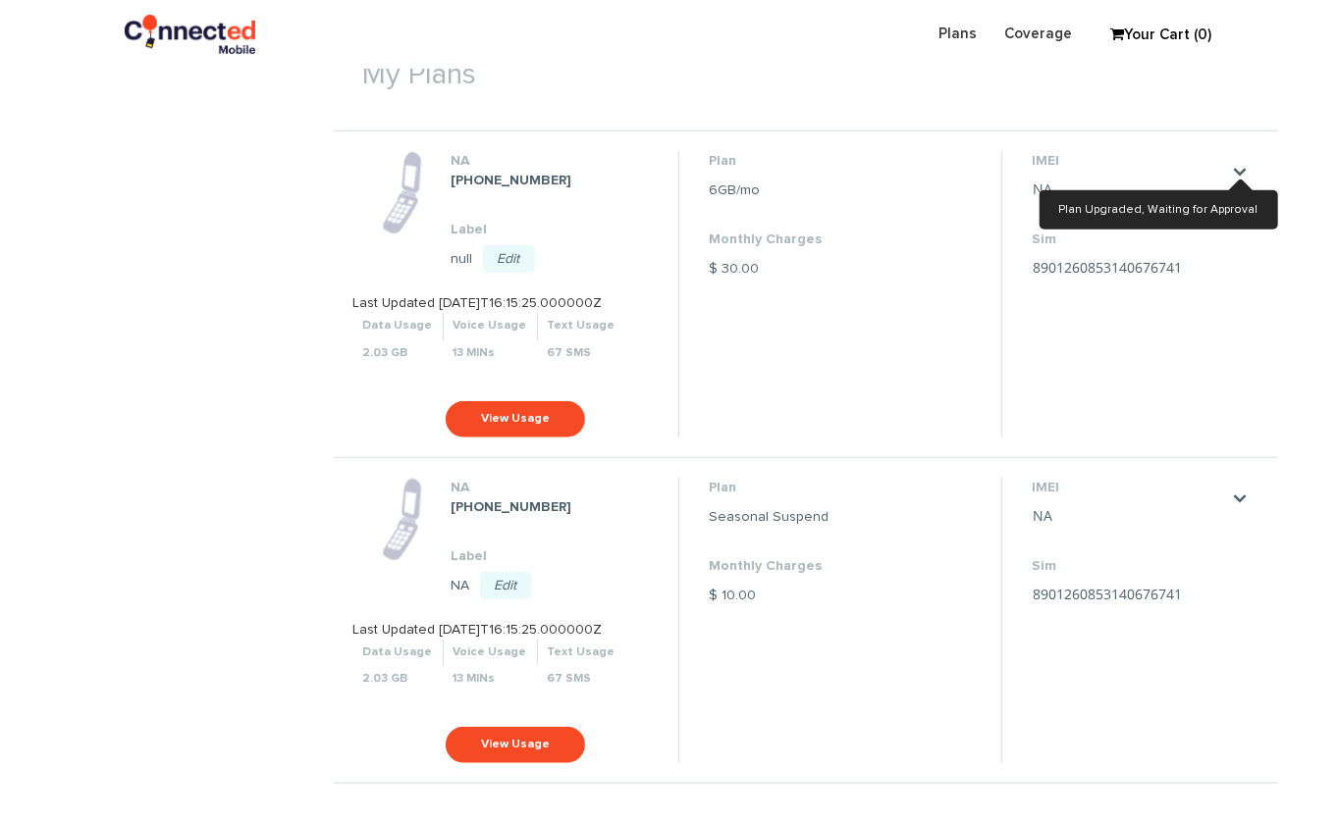
scroll to position [609, 0]
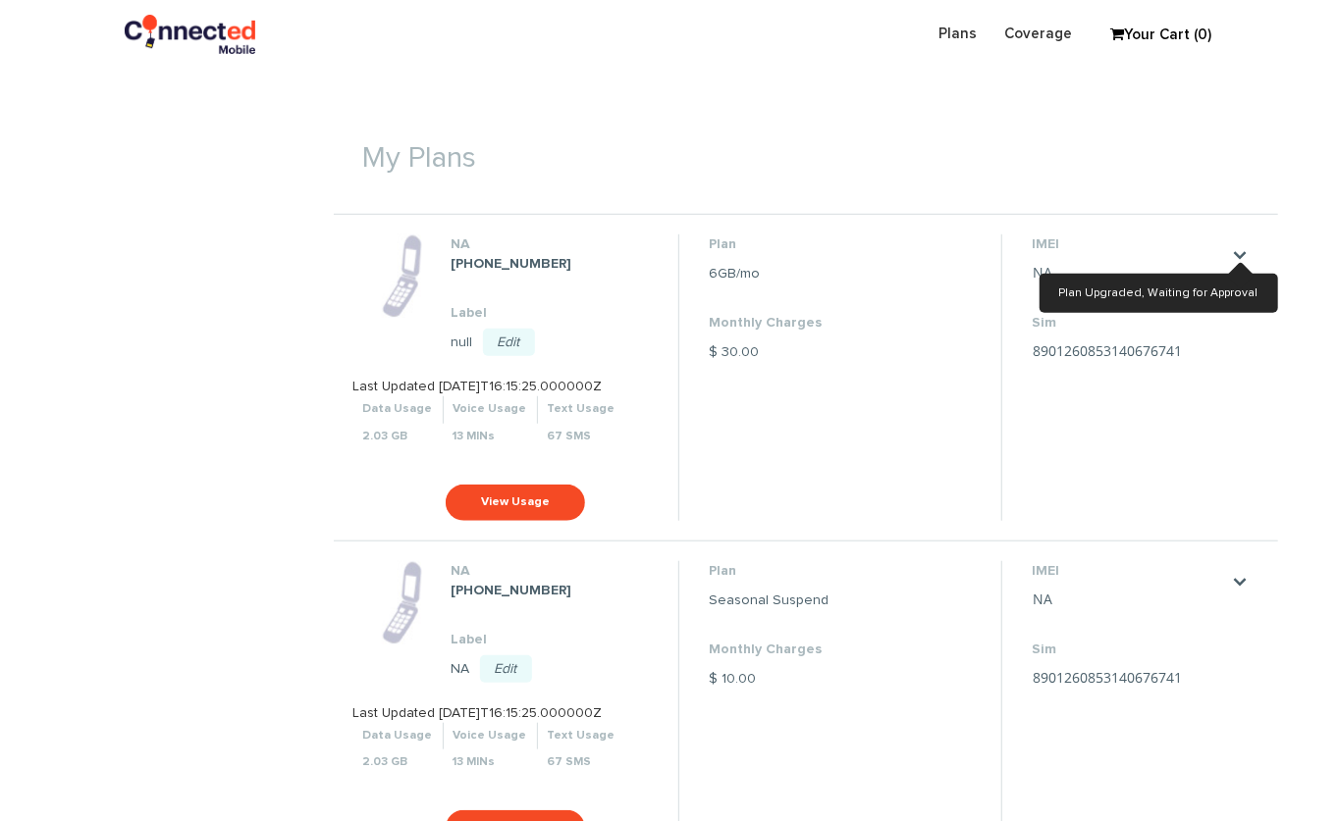
click at [1215, 164] on h1 "My Plans" at bounding box center [806, 149] width 944 height 72
